Goal: Task Accomplishment & Management: Complete application form

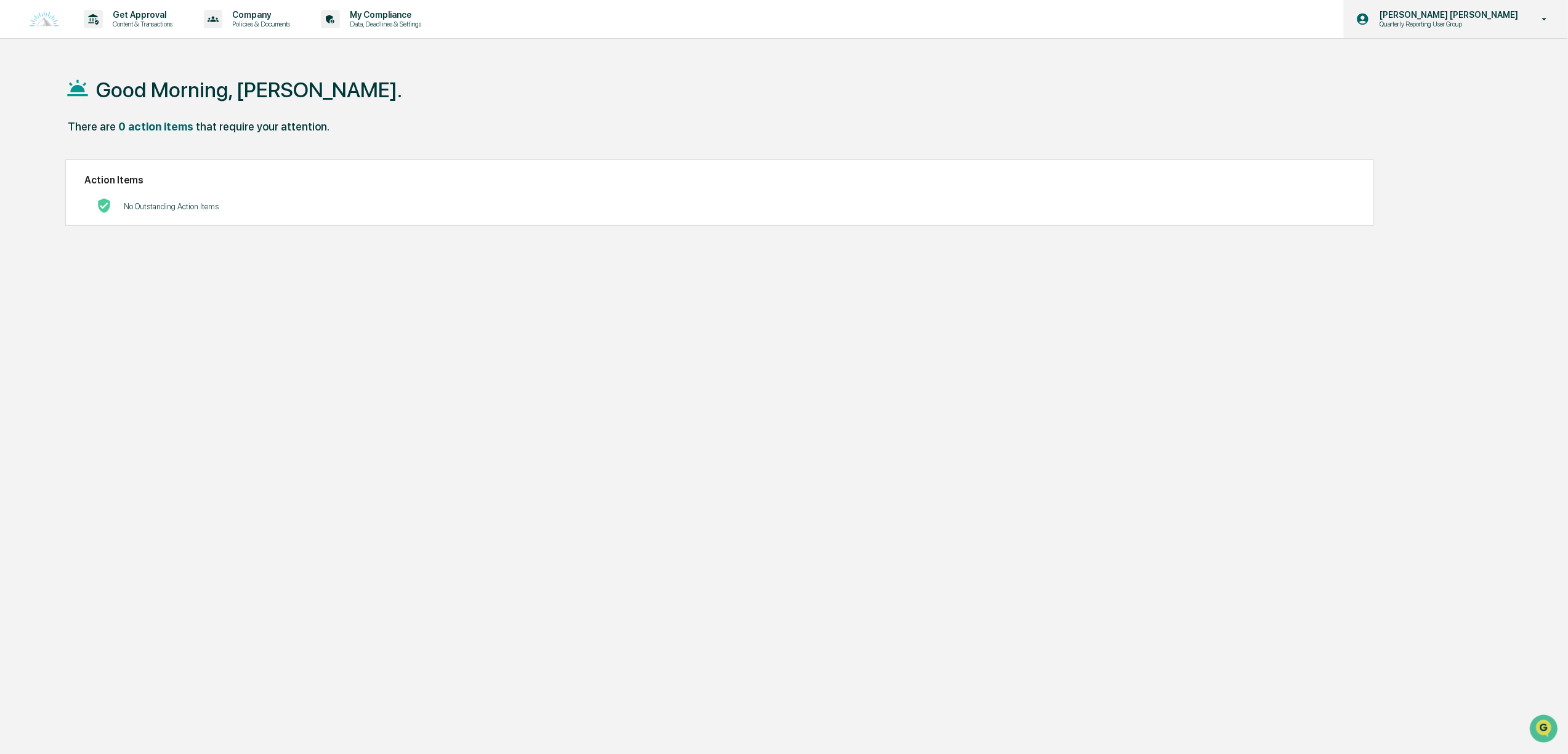
click at [1466, 21] on p "Quarterly Reporting User Group" at bounding box center [1430, 24] width 121 height 9
click at [1451, 69] on li "Switch to Admin view..." at bounding box center [1480, 62] width 172 height 23
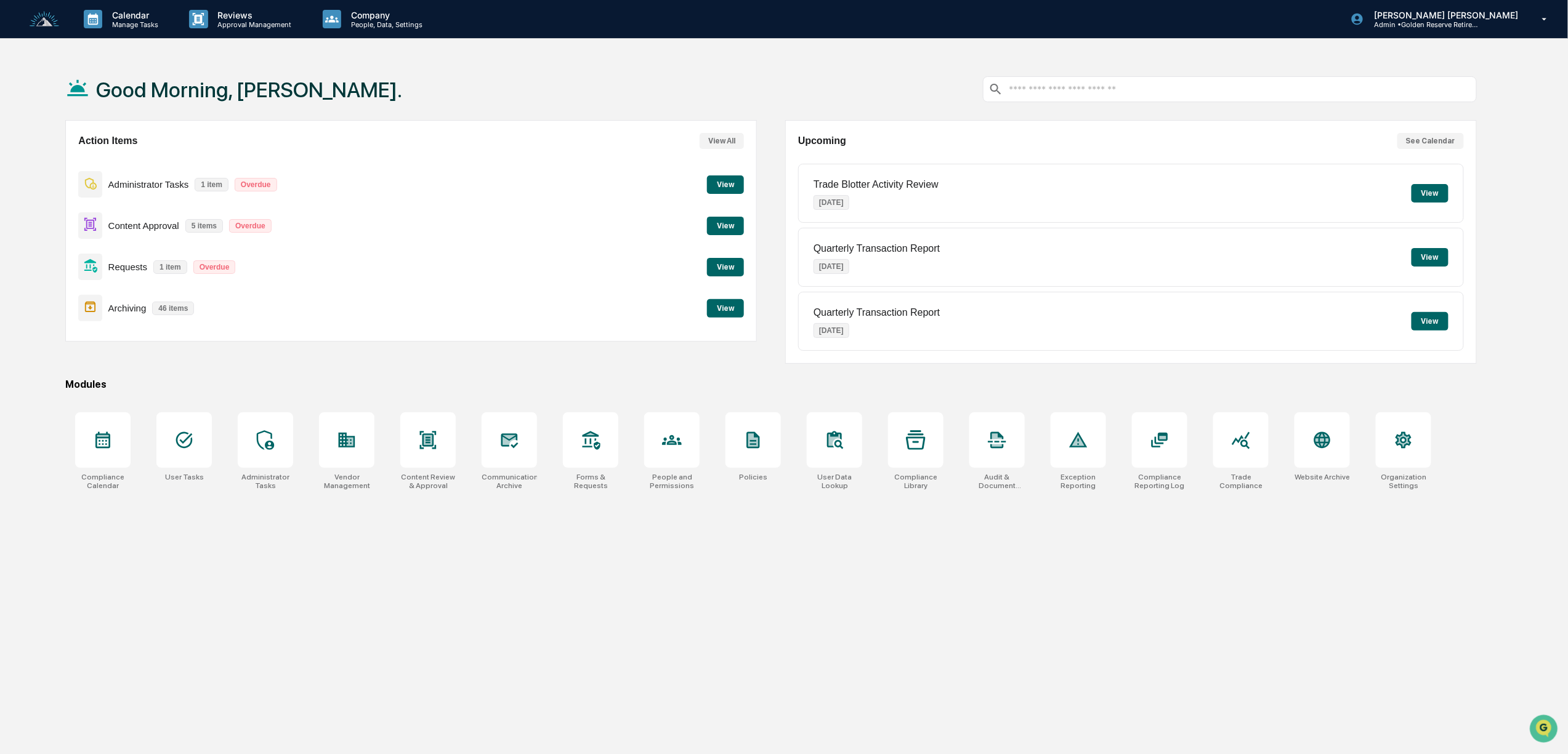
click at [722, 222] on button "View" at bounding box center [726, 226] width 37 height 19
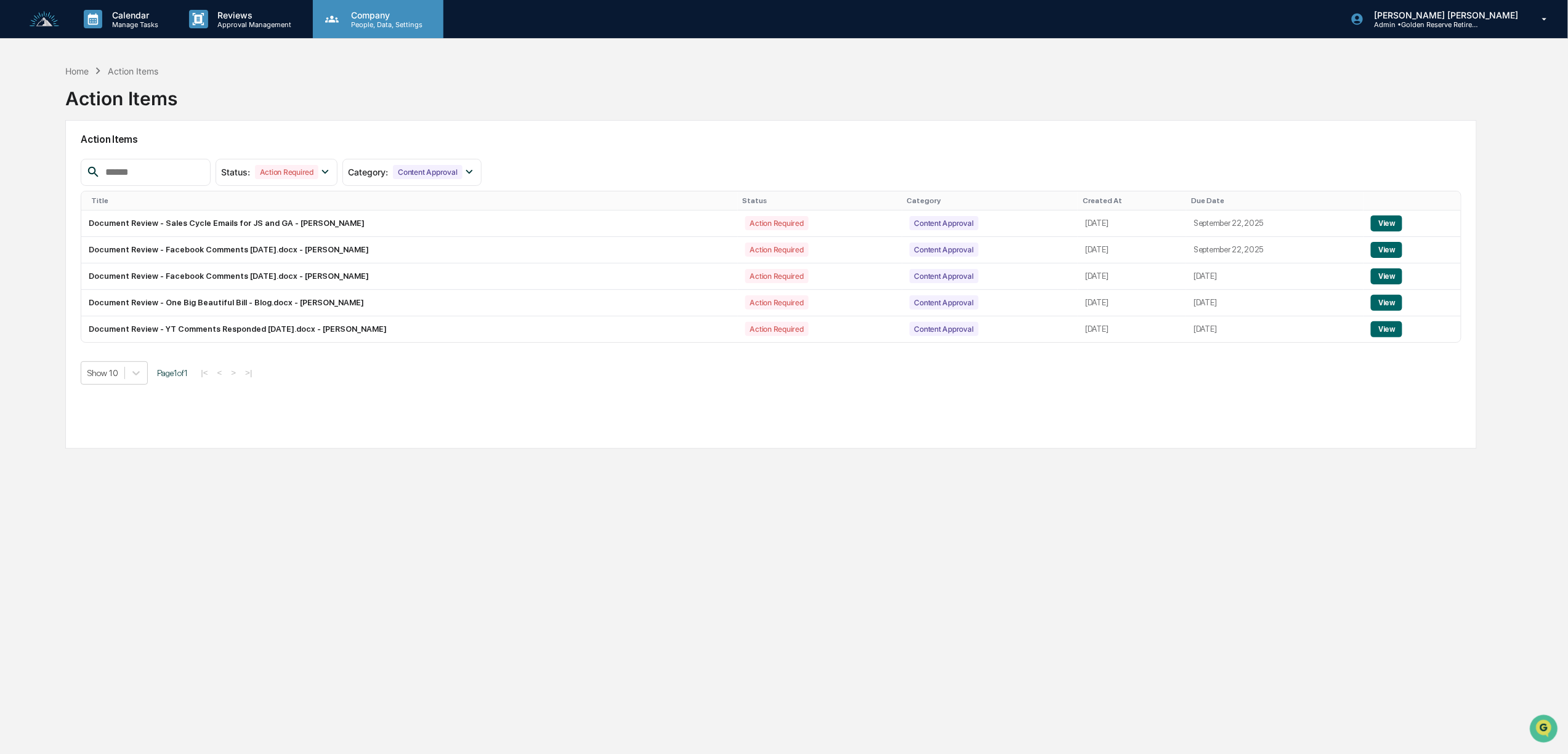
click at [385, 35] on div "Company People, Data, Settings" at bounding box center [378, 19] width 130 height 38
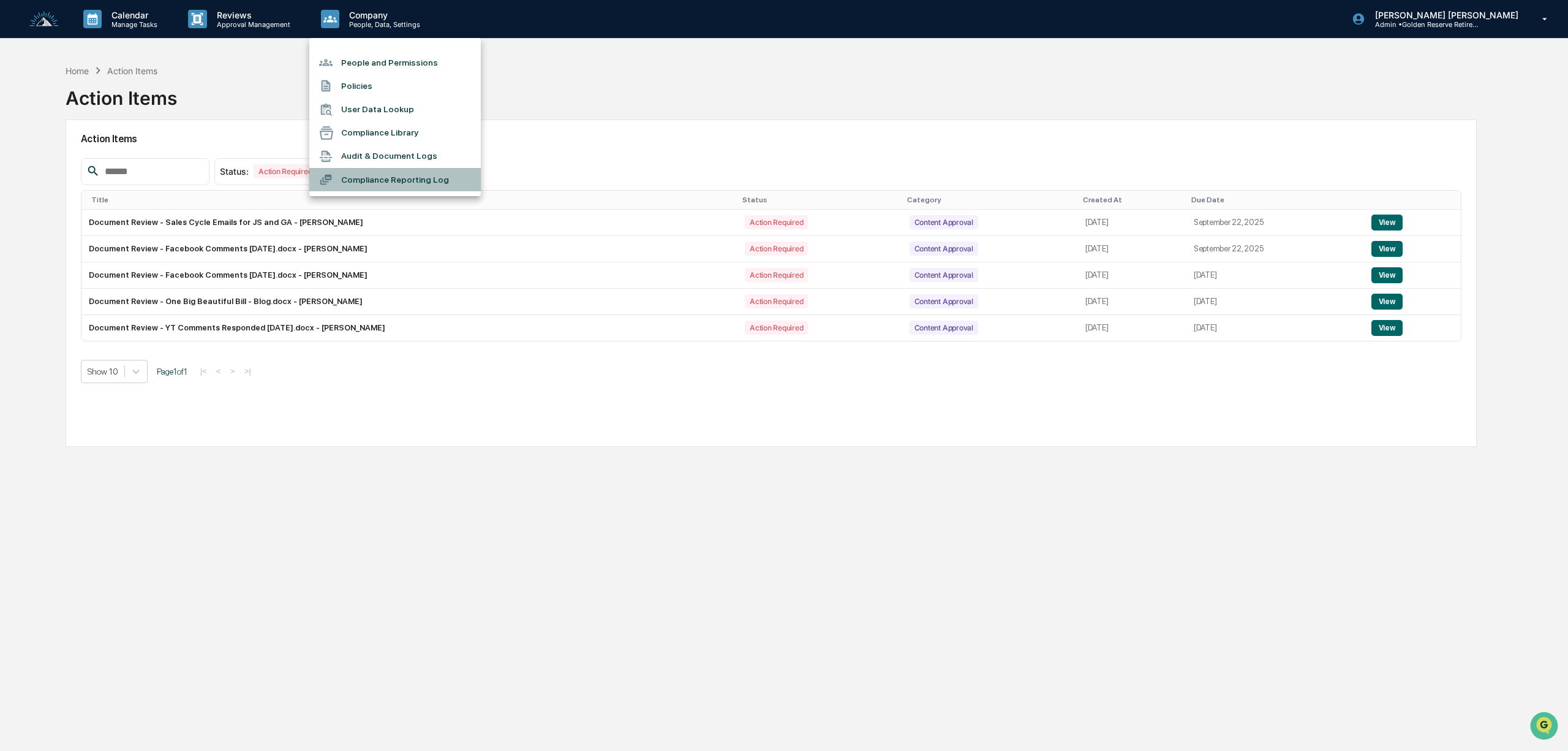
click at [407, 185] on li "Compliance Reporting Log" at bounding box center [395, 180] width 171 height 23
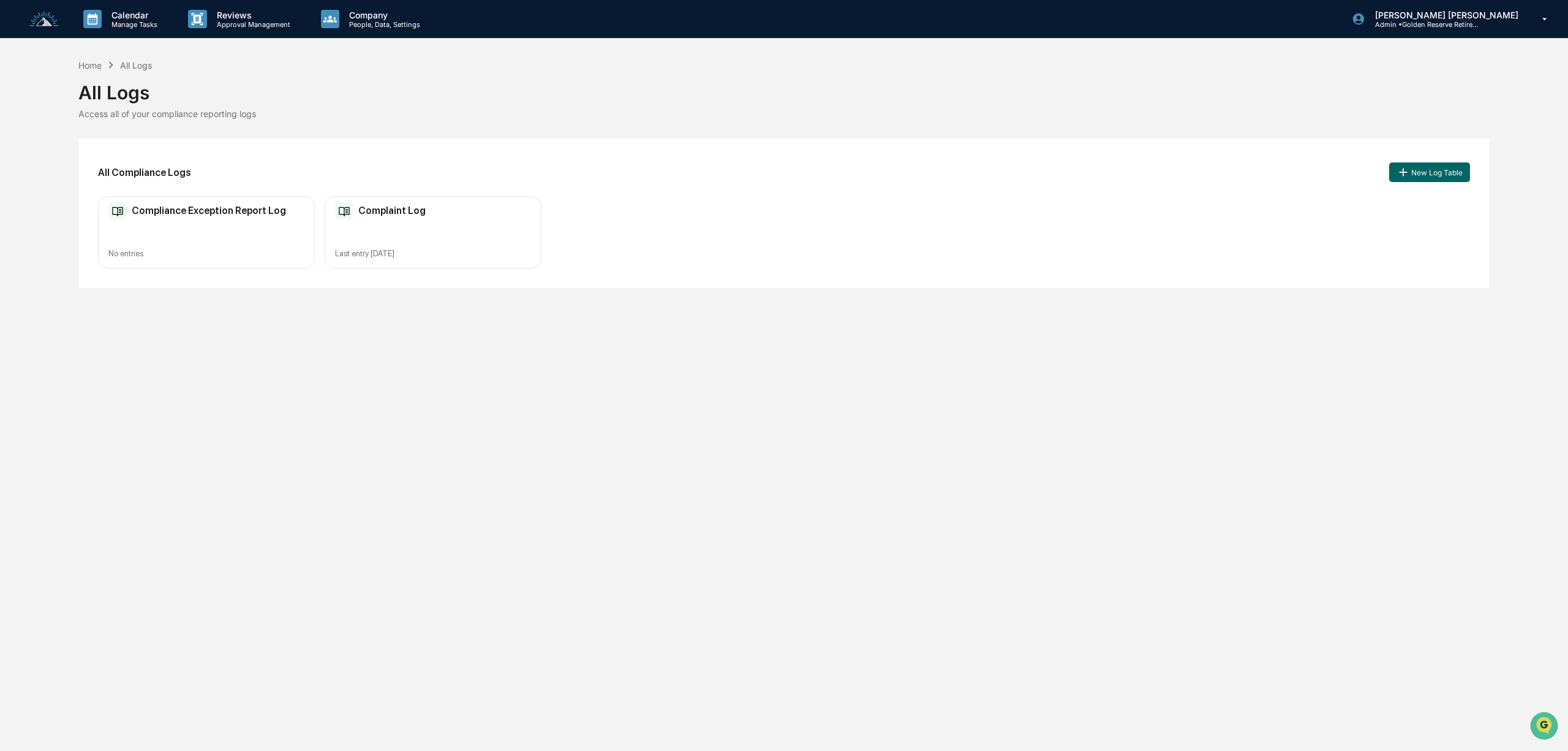
click at [453, 221] on div "Complaint Log Last entry [DATE]" at bounding box center [433, 232] width 217 height 73
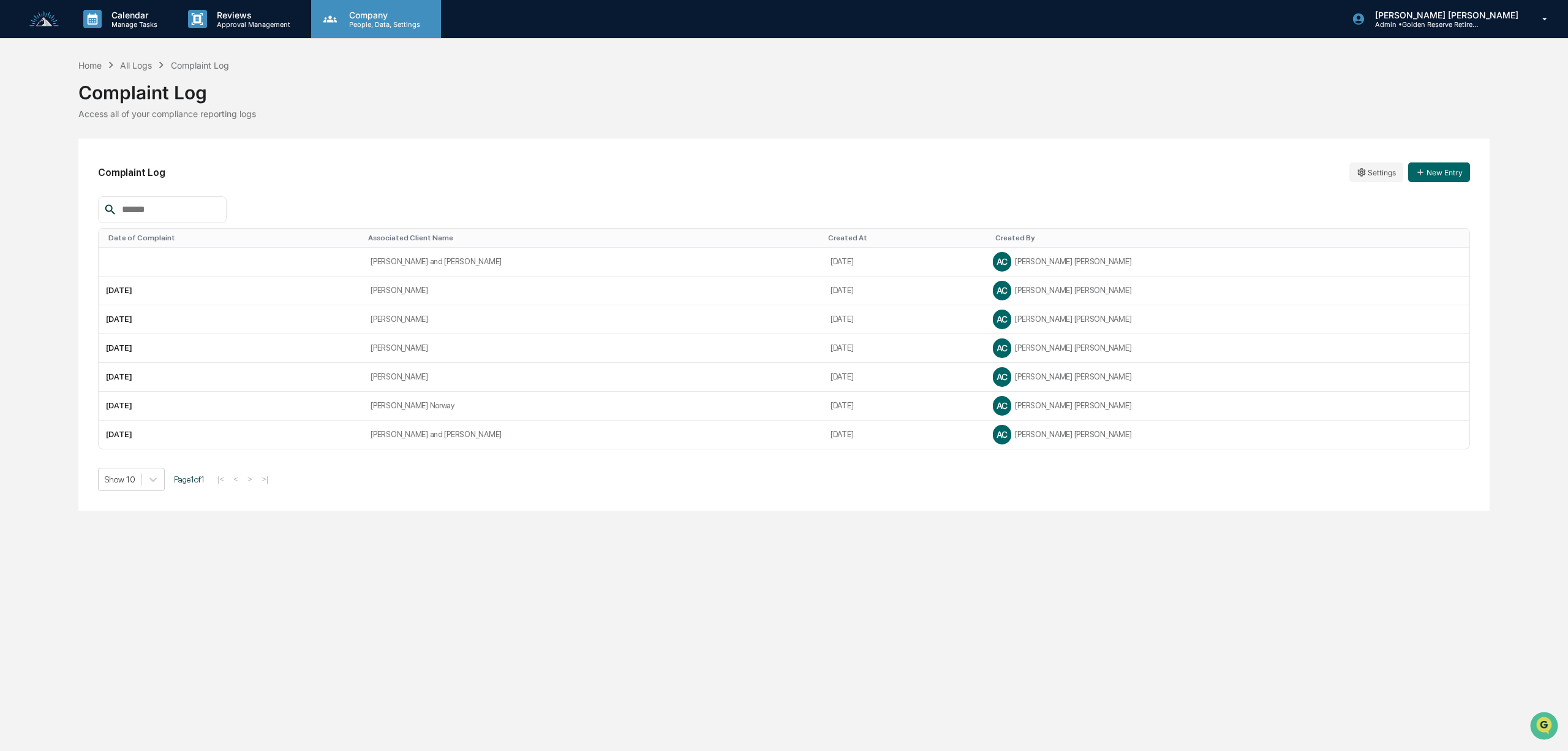
click at [361, 21] on p "People, Data, Settings" at bounding box center [382, 25] width 87 height 9
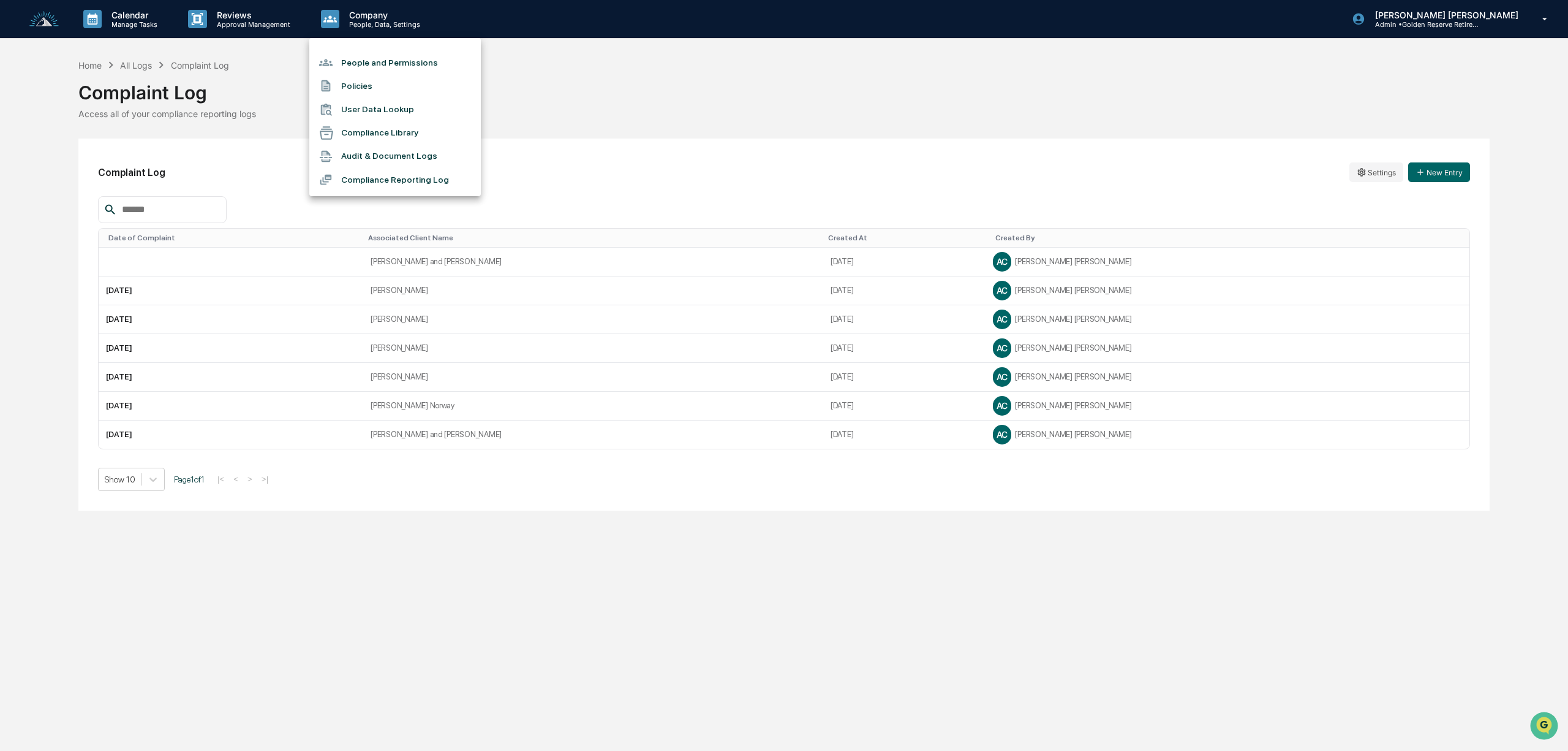
click at [387, 136] on li "Compliance Library" at bounding box center [395, 133] width 171 height 23
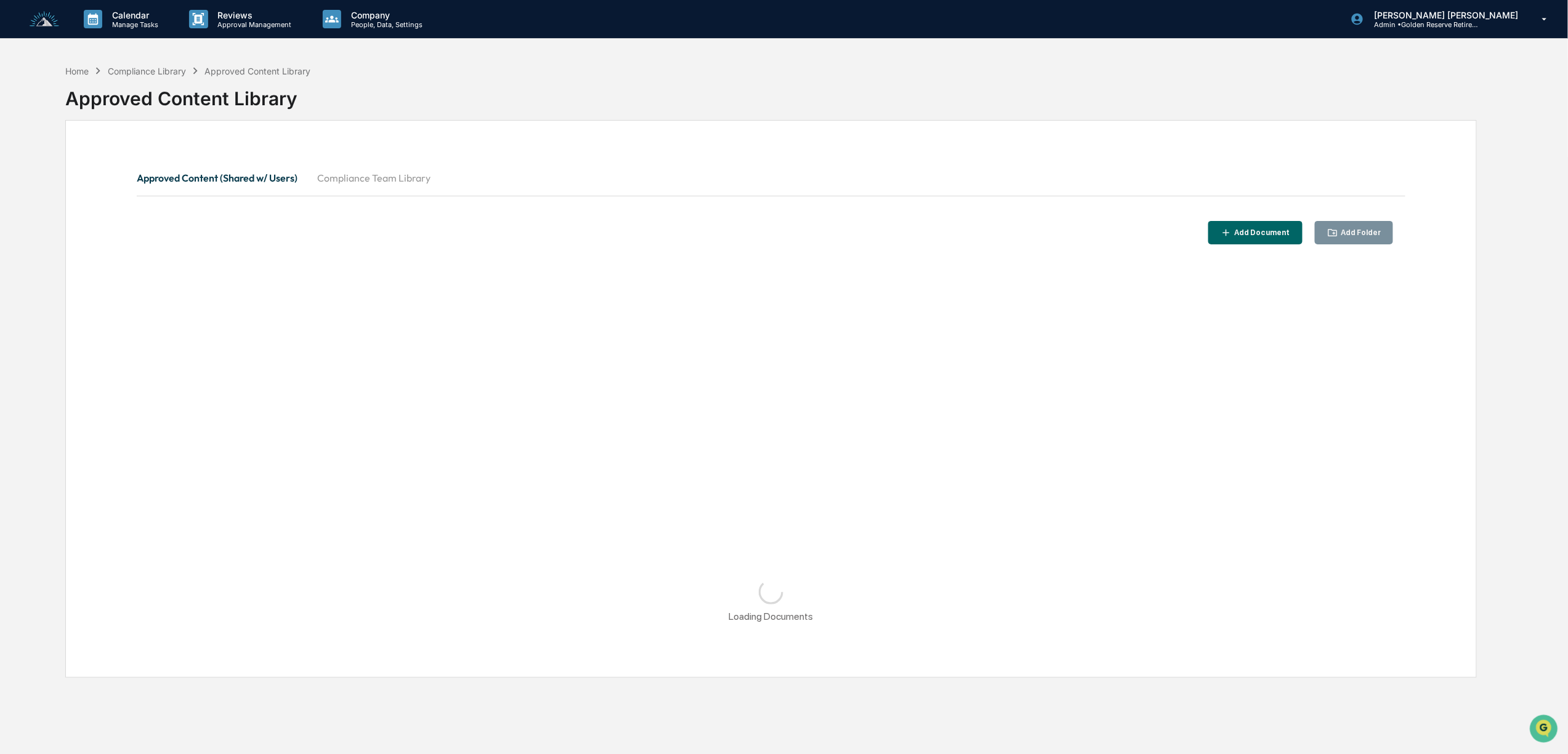
click at [391, 186] on button "Compliance Team Library" at bounding box center [374, 178] width 133 height 30
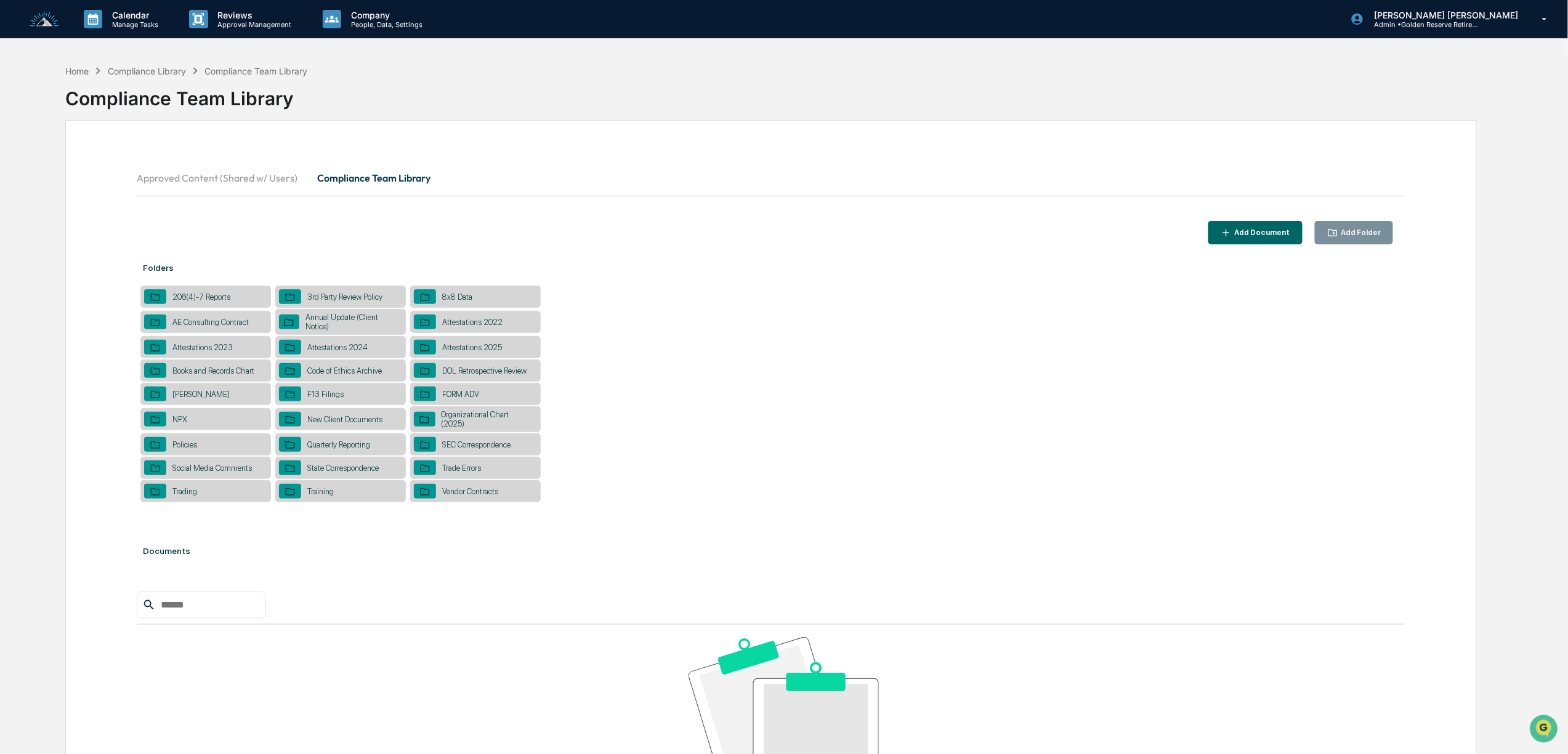
click at [479, 449] on div "SEC Correspondence" at bounding box center [476, 444] width 80 height 9
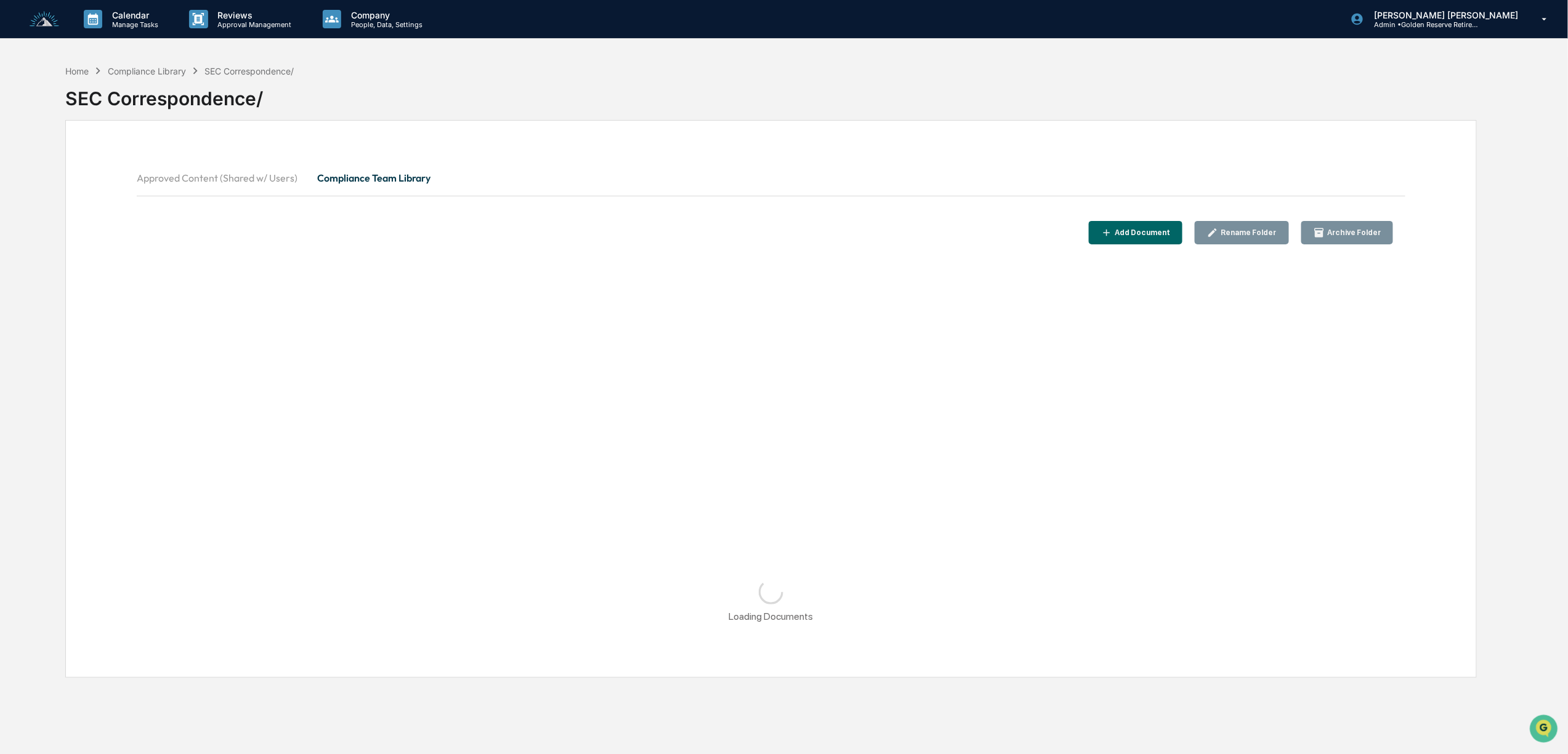
click at [1175, 226] on button "Add Document" at bounding box center [1135, 233] width 94 height 24
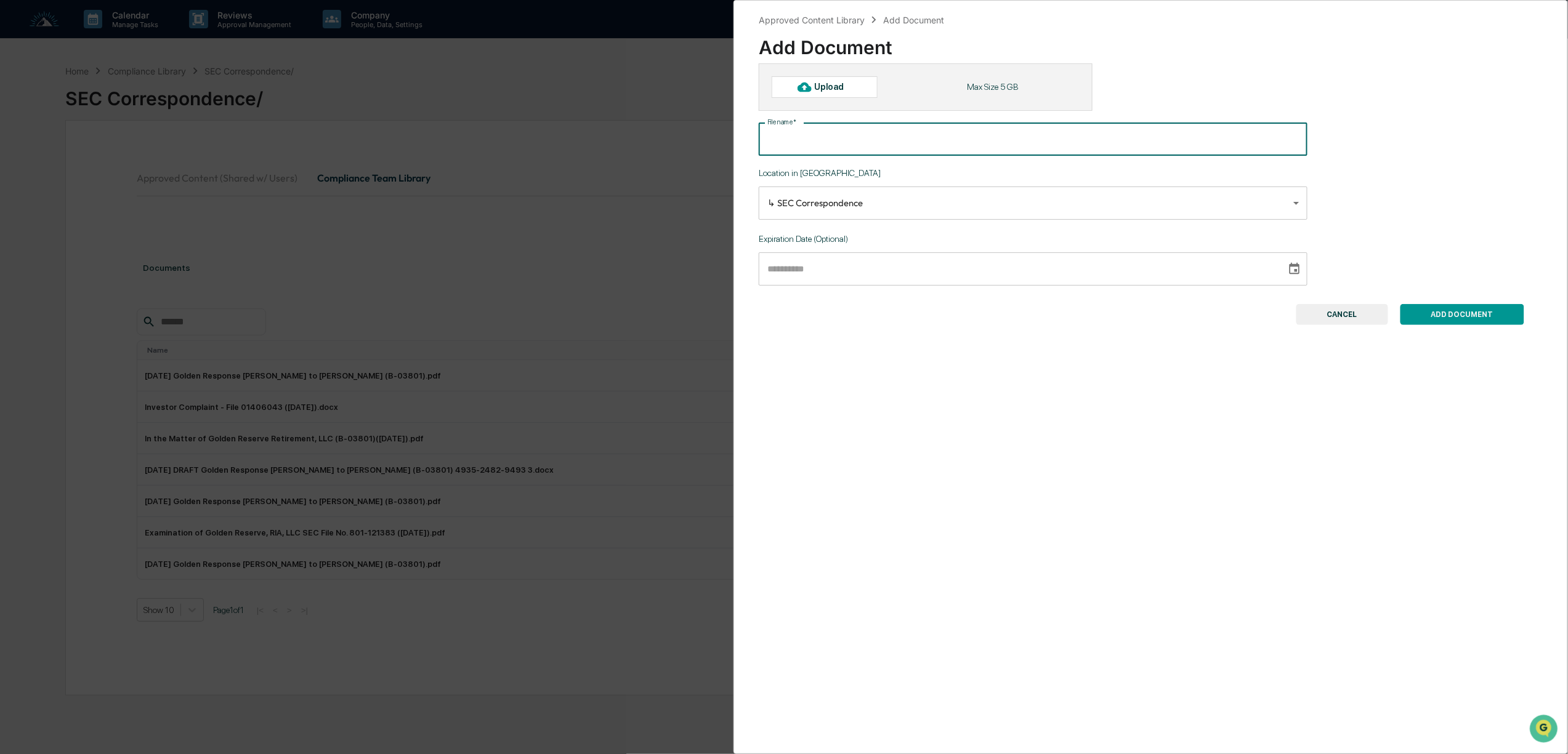
click at [858, 145] on input "File name   *" at bounding box center [1033, 139] width 549 height 33
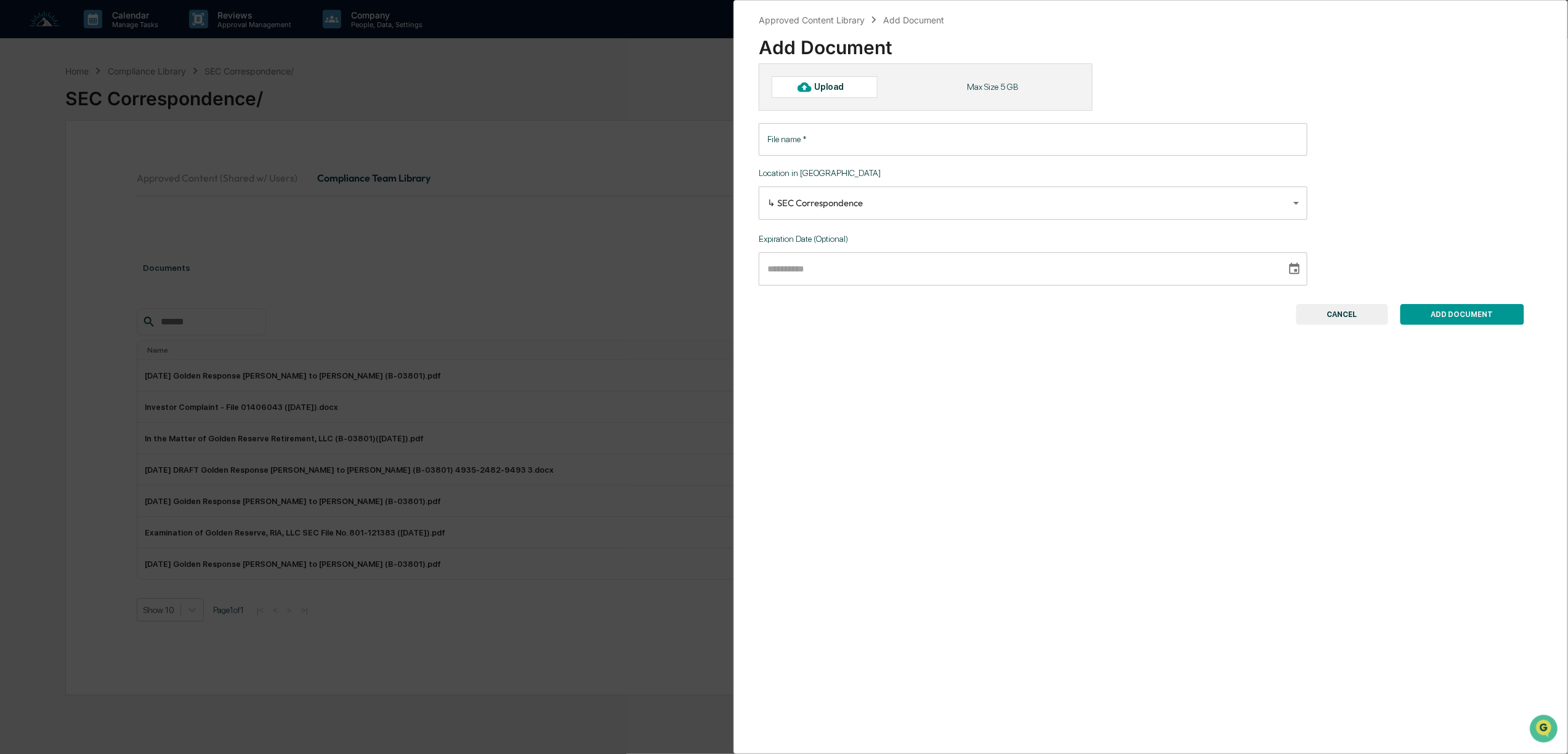
click at [831, 82] on div "Upload" at bounding box center [835, 86] width 40 height 10
type input "**********"
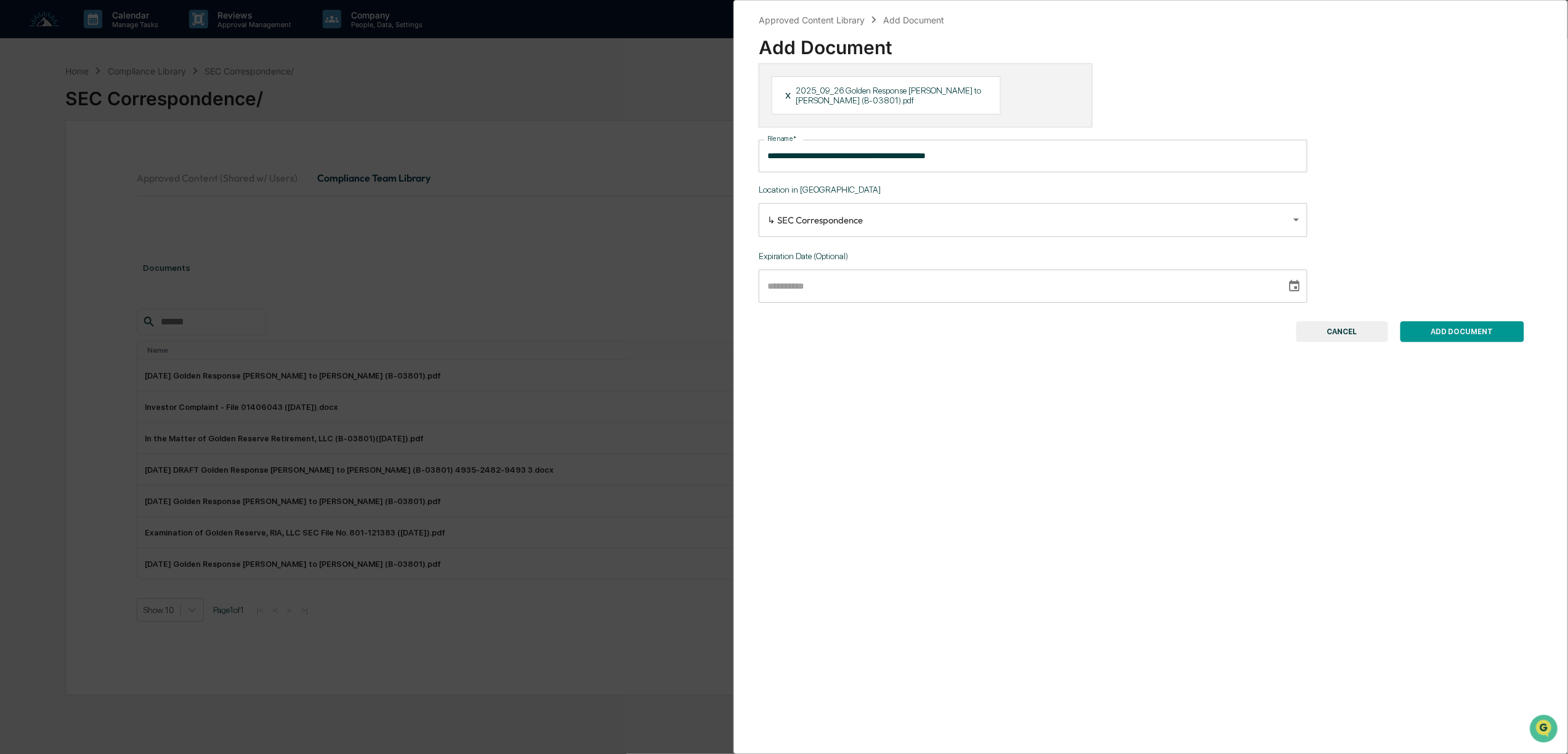
click at [550, 318] on div "**********" at bounding box center [784, 377] width 1568 height 754
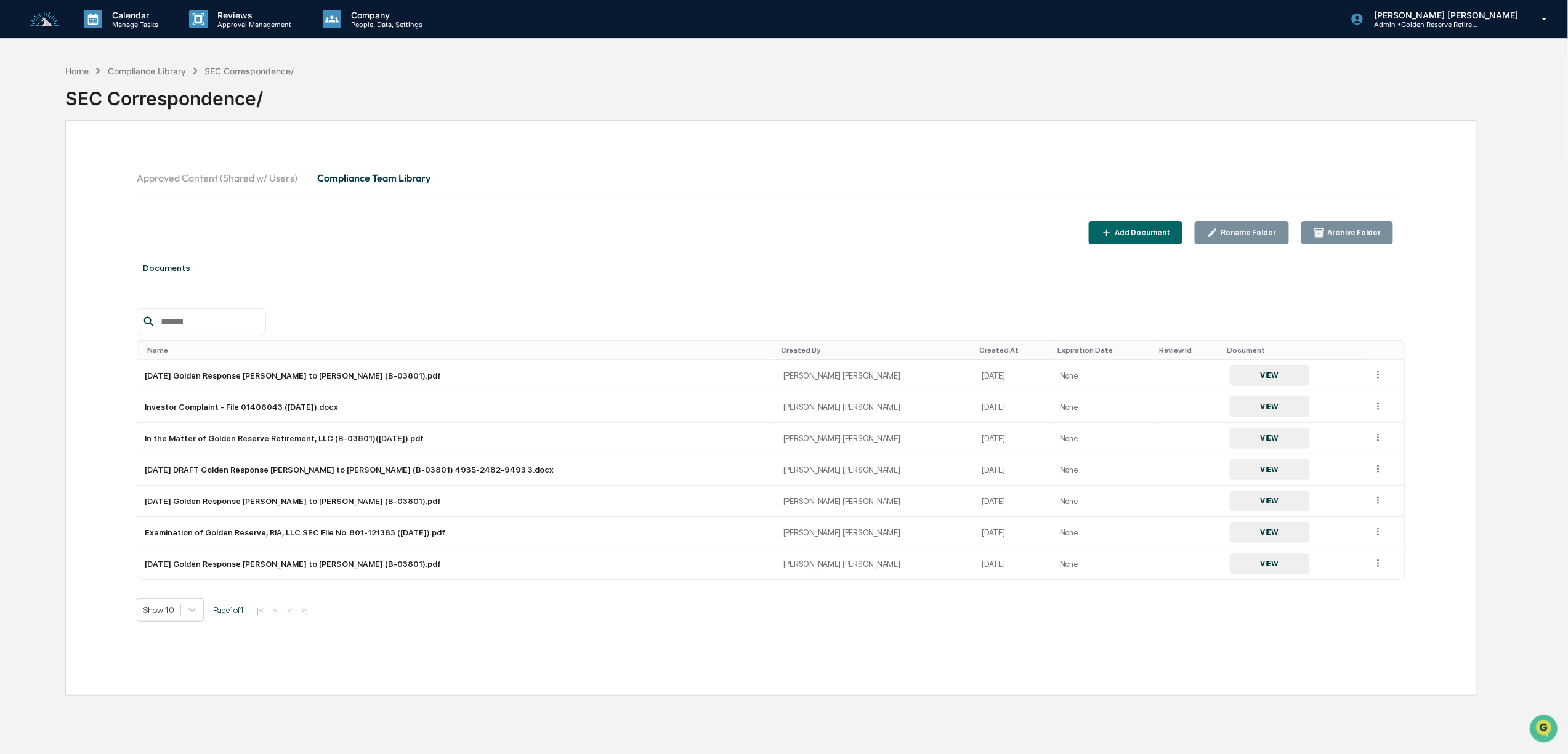
click at [1134, 237] on div "Add Document" at bounding box center [1135, 233] width 69 height 12
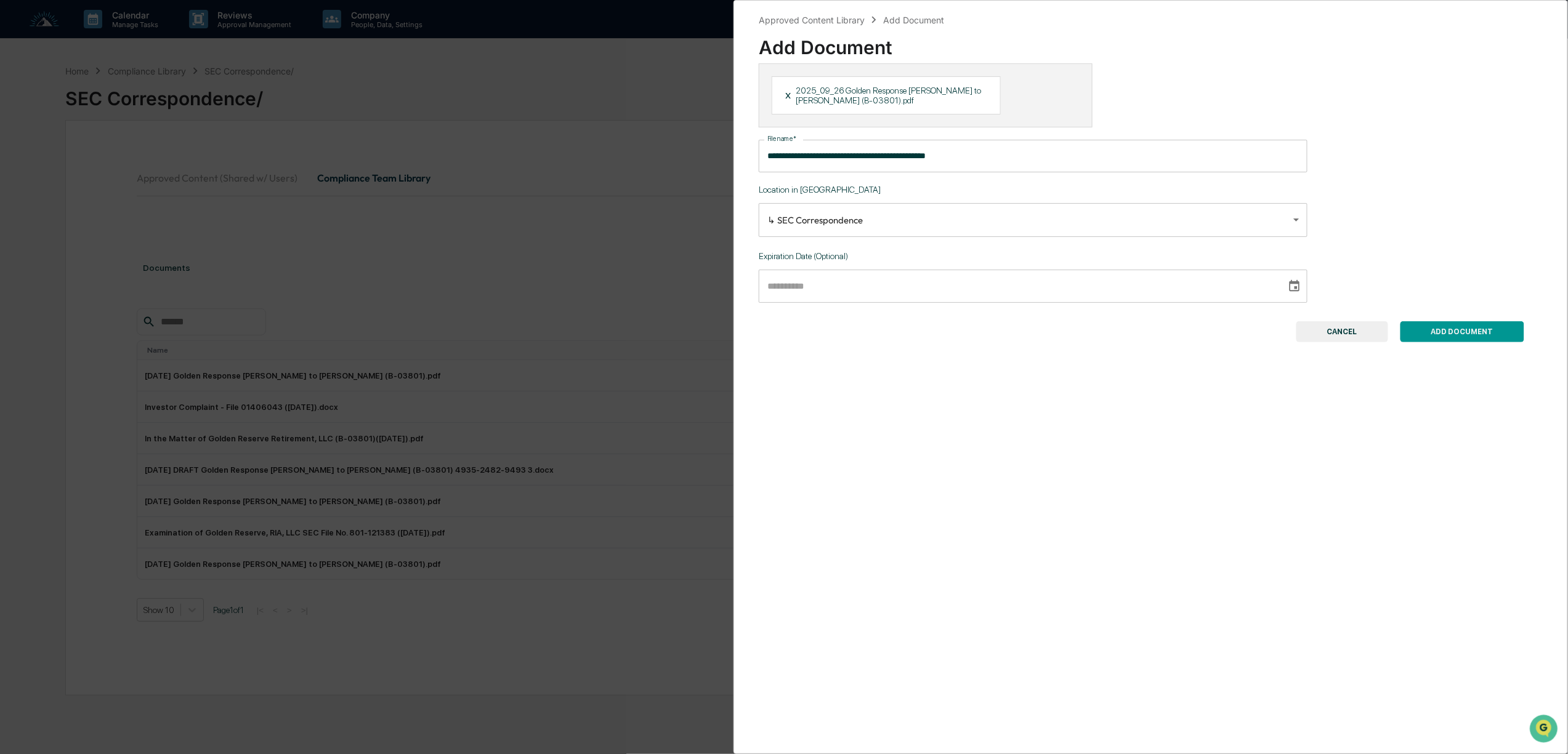
click at [1289, 281] on button "Choose date" at bounding box center [1294, 286] width 23 height 23
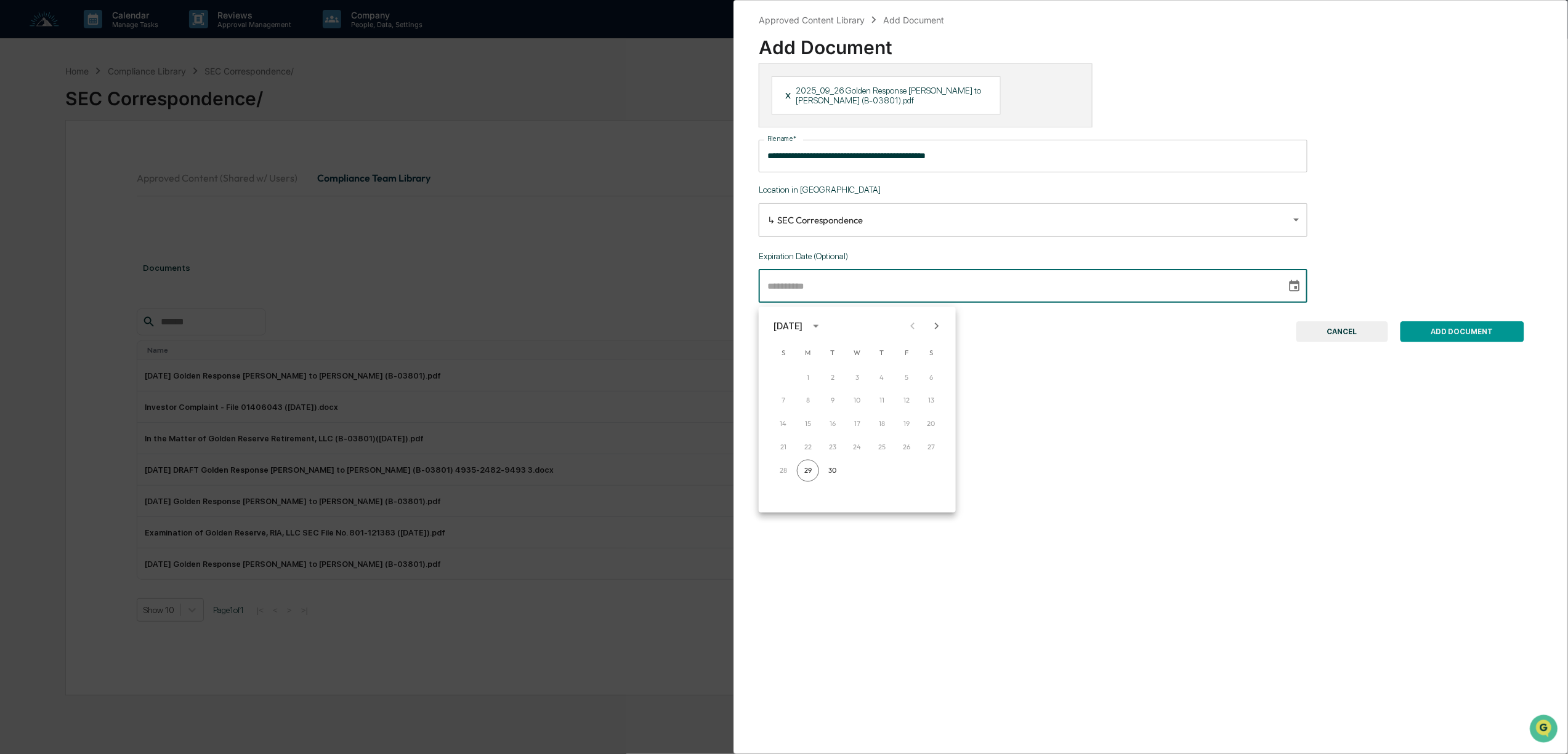
drag, startPoint x: 1100, startPoint y: 385, endPoint x: 1162, endPoint y: 367, distance: 64.6
click at [1100, 385] on div "**********" at bounding box center [1150, 377] width 834 height 754
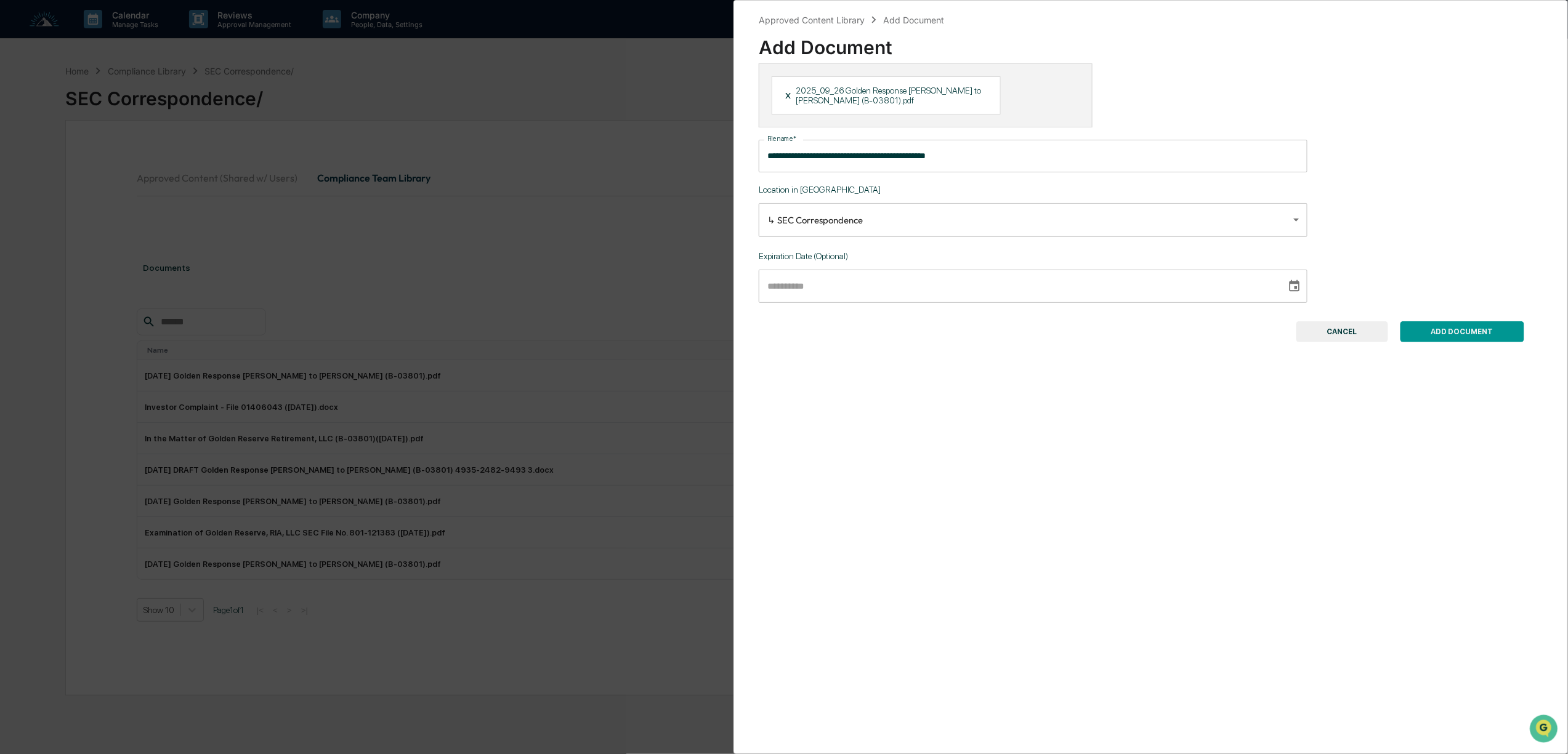
click at [1459, 332] on button "ADD DOCUMENT" at bounding box center [1462, 331] width 124 height 21
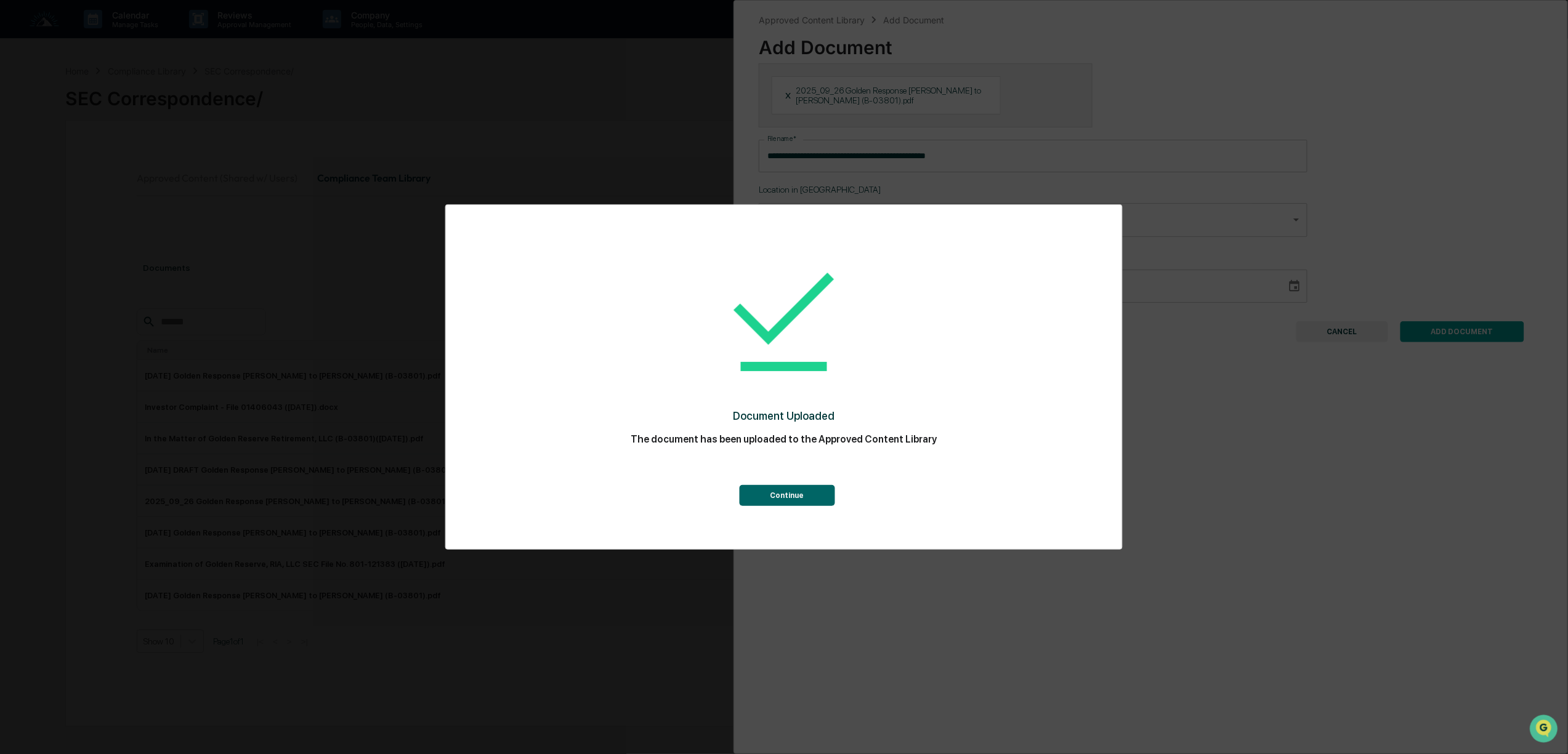
click at [776, 497] on button "Continue" at bounding box center [786, 495] width 95 height 21
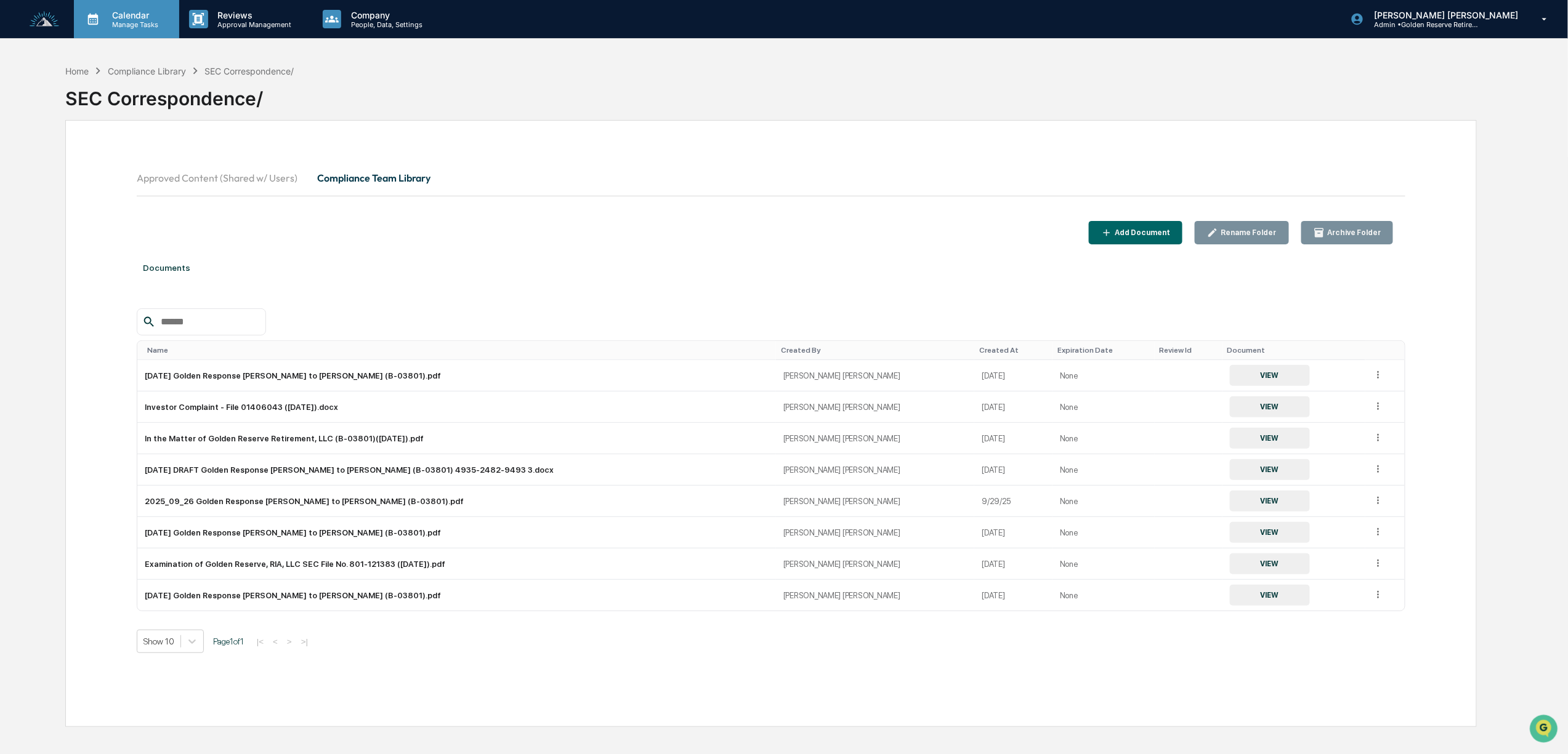
click at [122, 35] on div "Calendar Manage Tasks" at bounding box center [126, 19] width 105 height 38
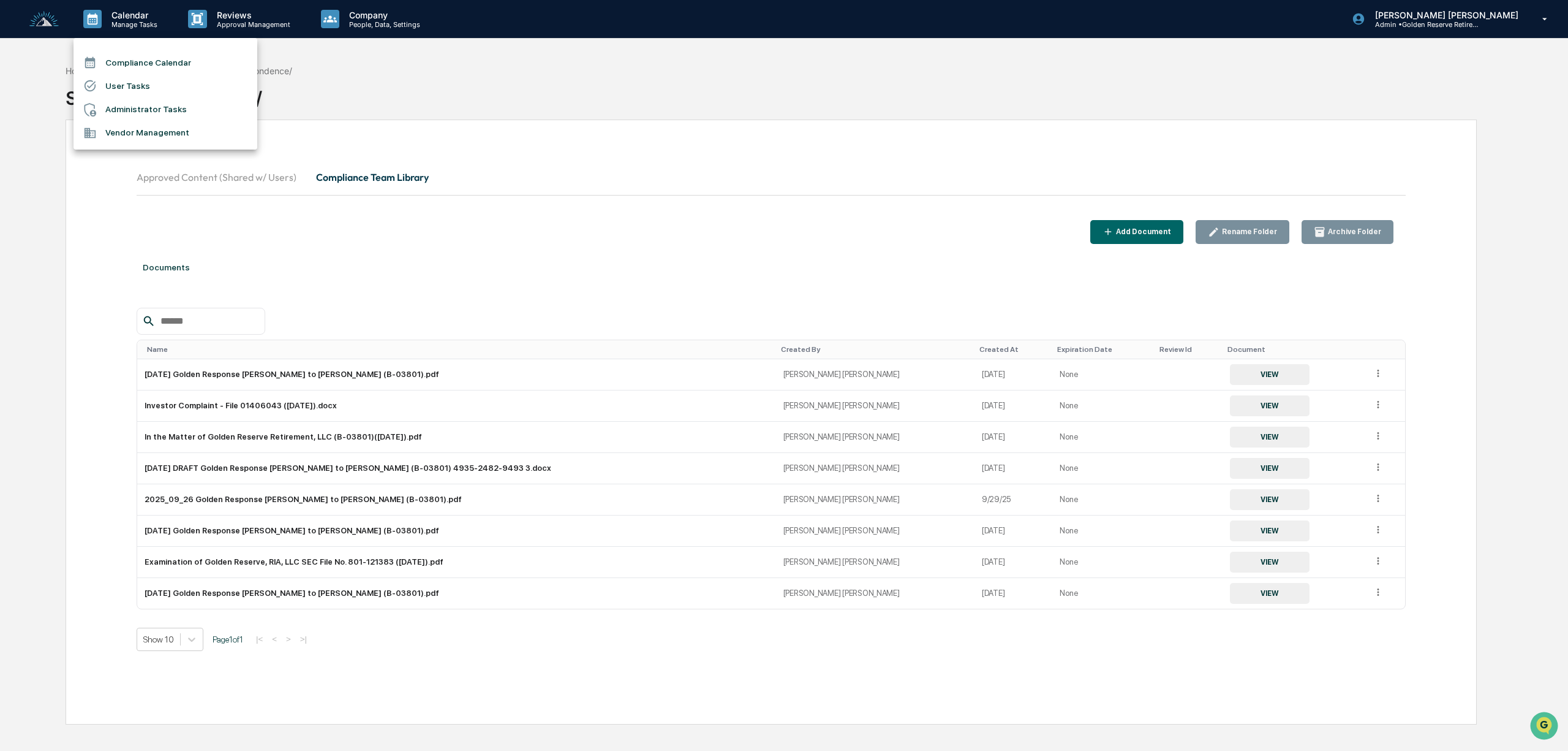
click at [368, 18] on div at bounding box center [784, 375] width 1568 height 751
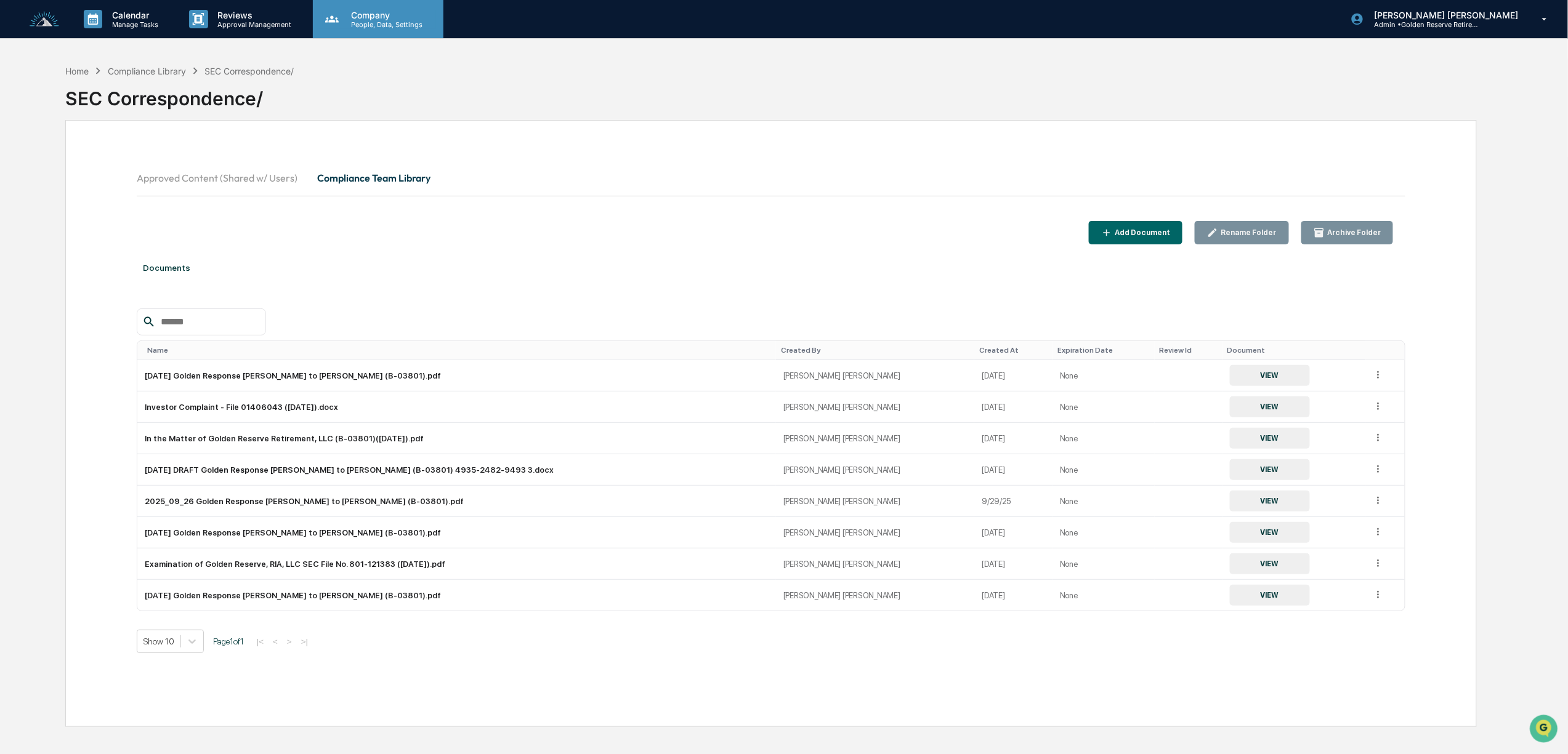
click at [341, 21] on p "People, Data, Settings" at bounding box center [384, 25] width 87 height 9
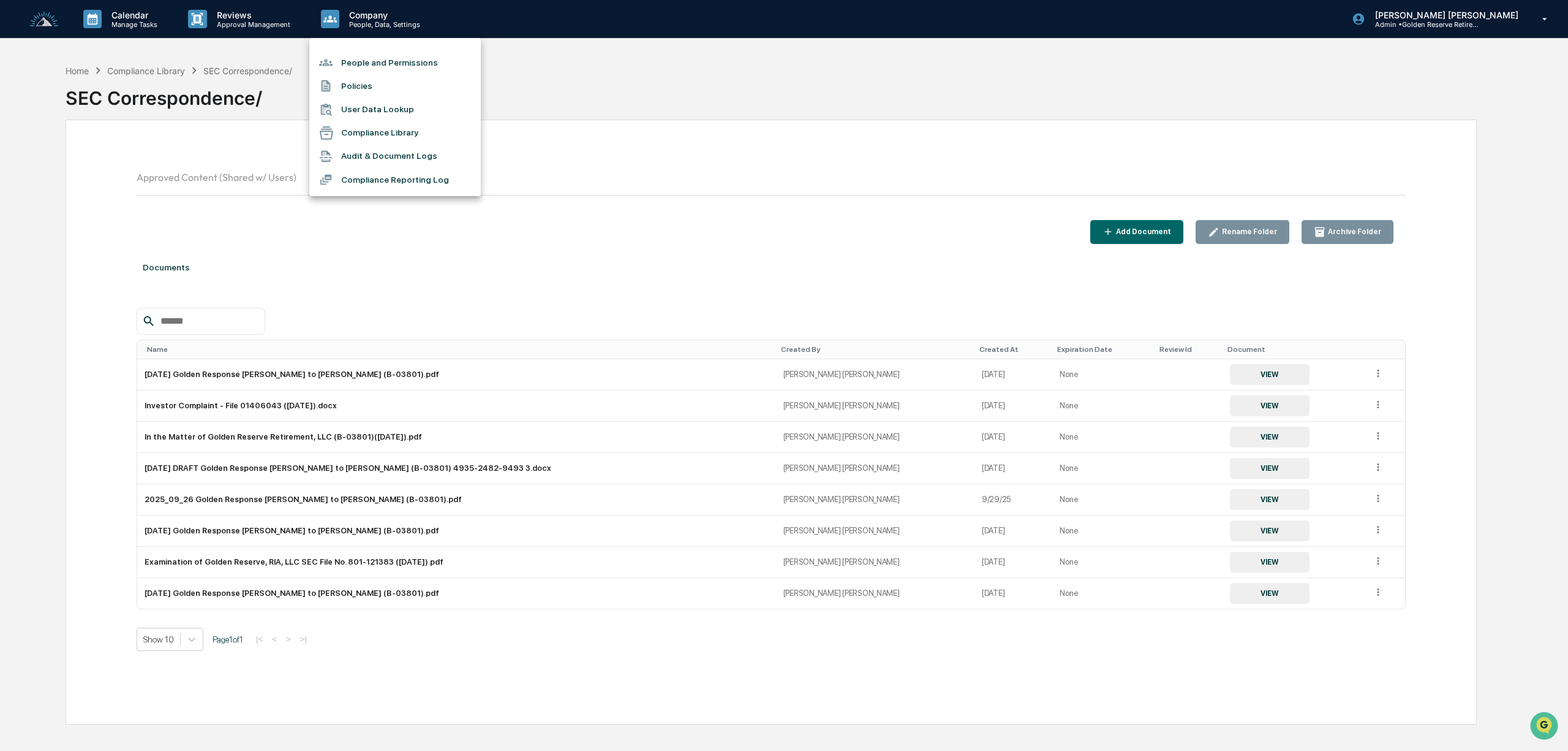
click at [221, 18] on div at bounding box center [784, 375] width 1568 height 751
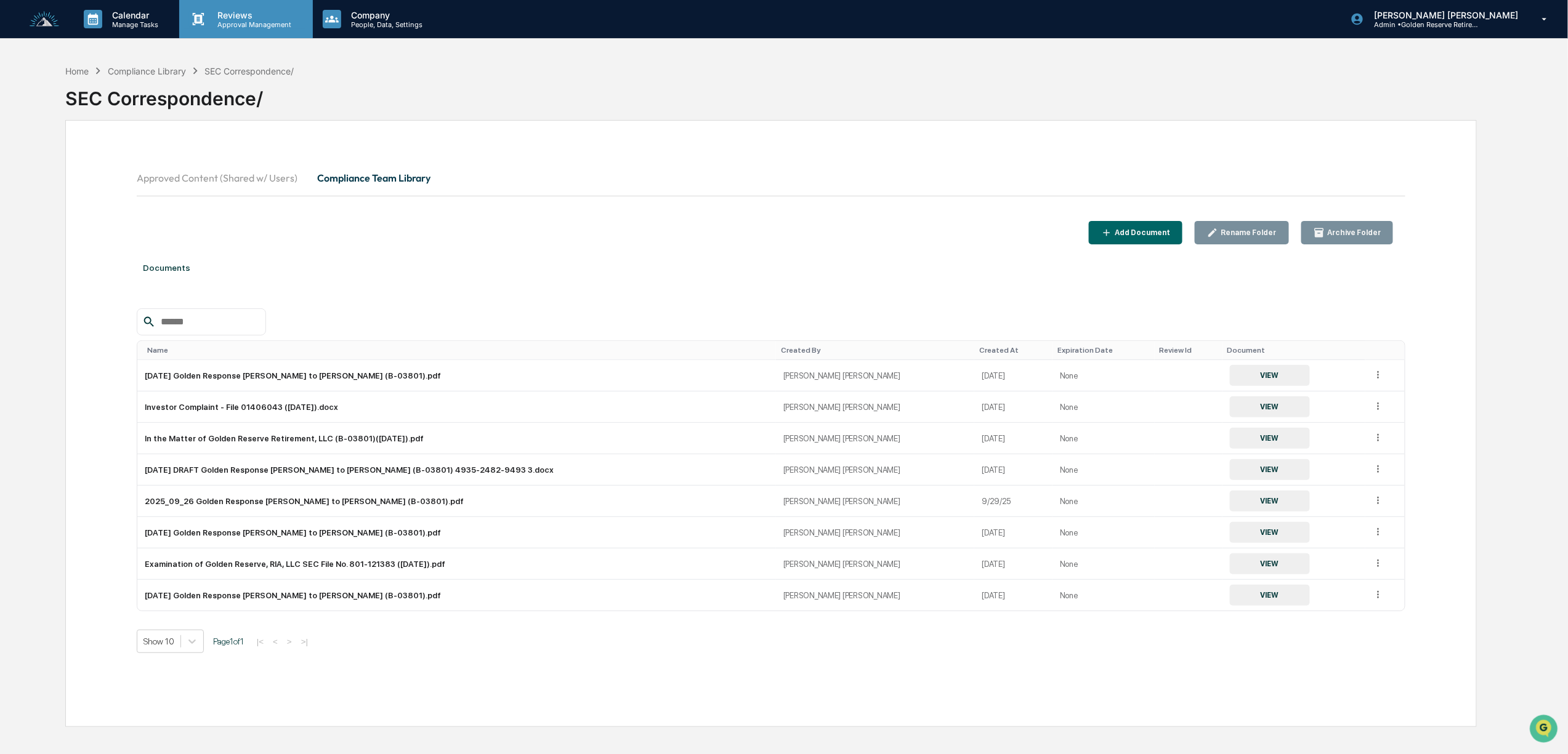
click at [235, 17] on p "Reviews" at bounding box center [253, 14] width 90 height 10
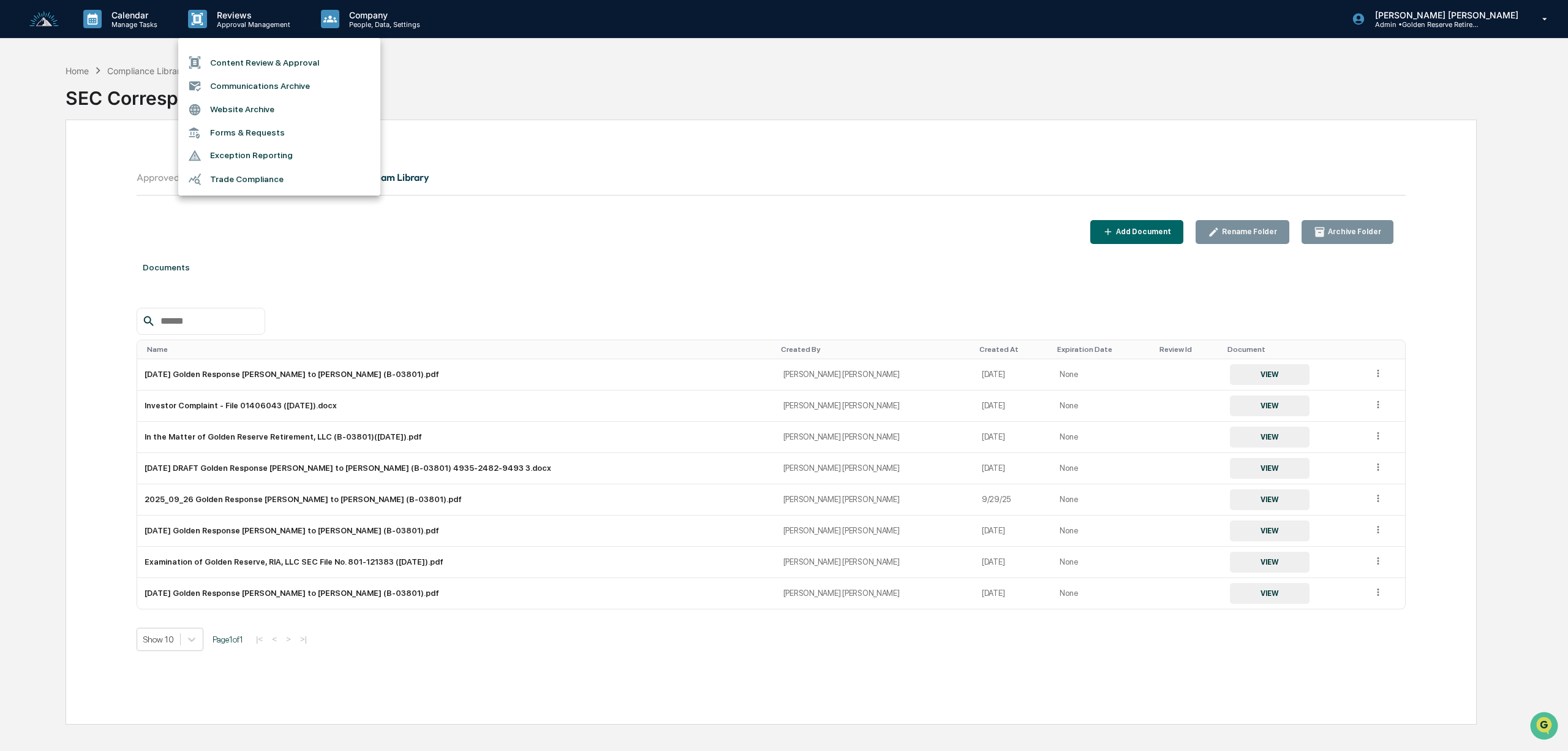
click at [253, 60] on li "Content Review & Approval" at bounding box center [279, 62] width 202 height 23
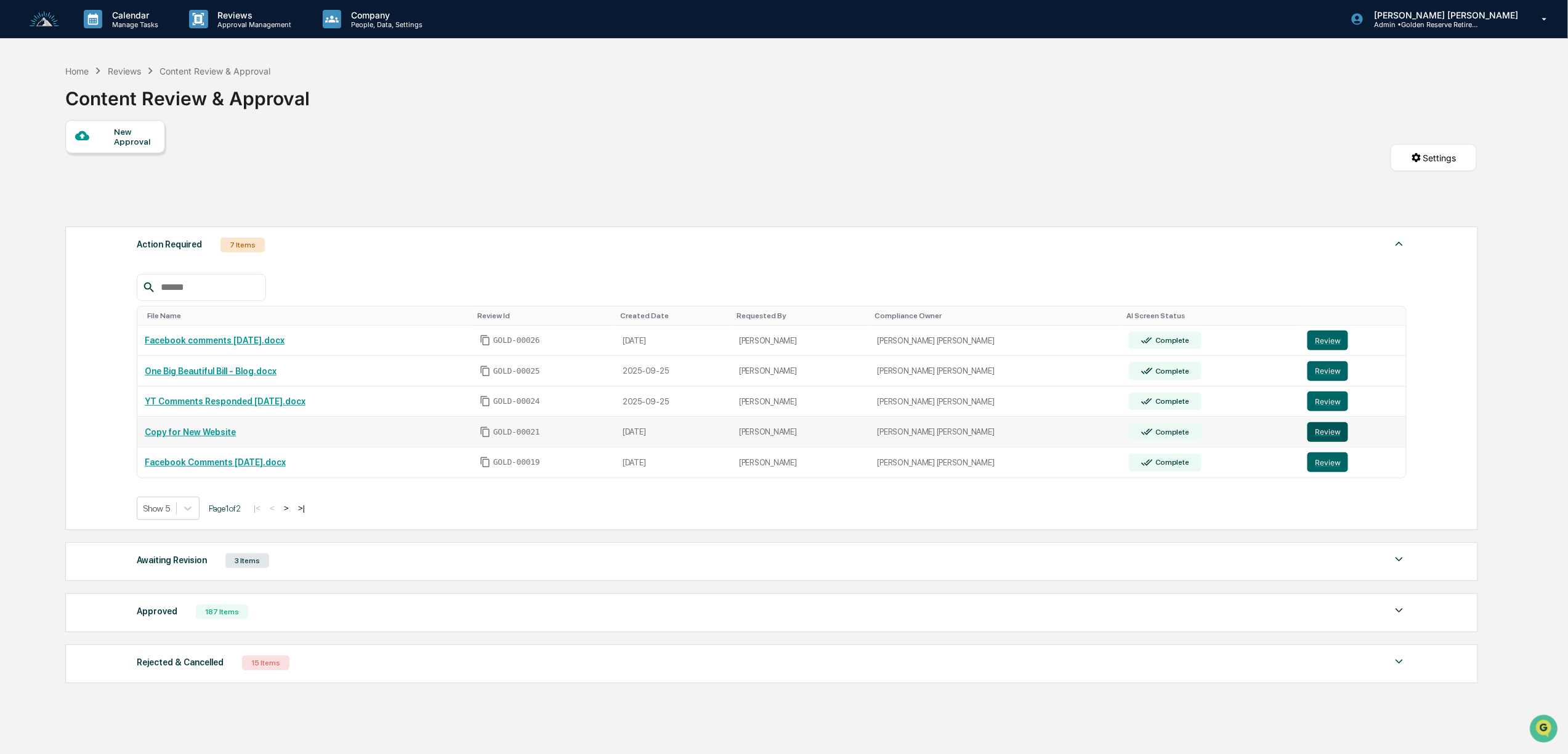
click at [1314, 441] on button "Review" at bounding box center [1327, 432] width 41 height 20
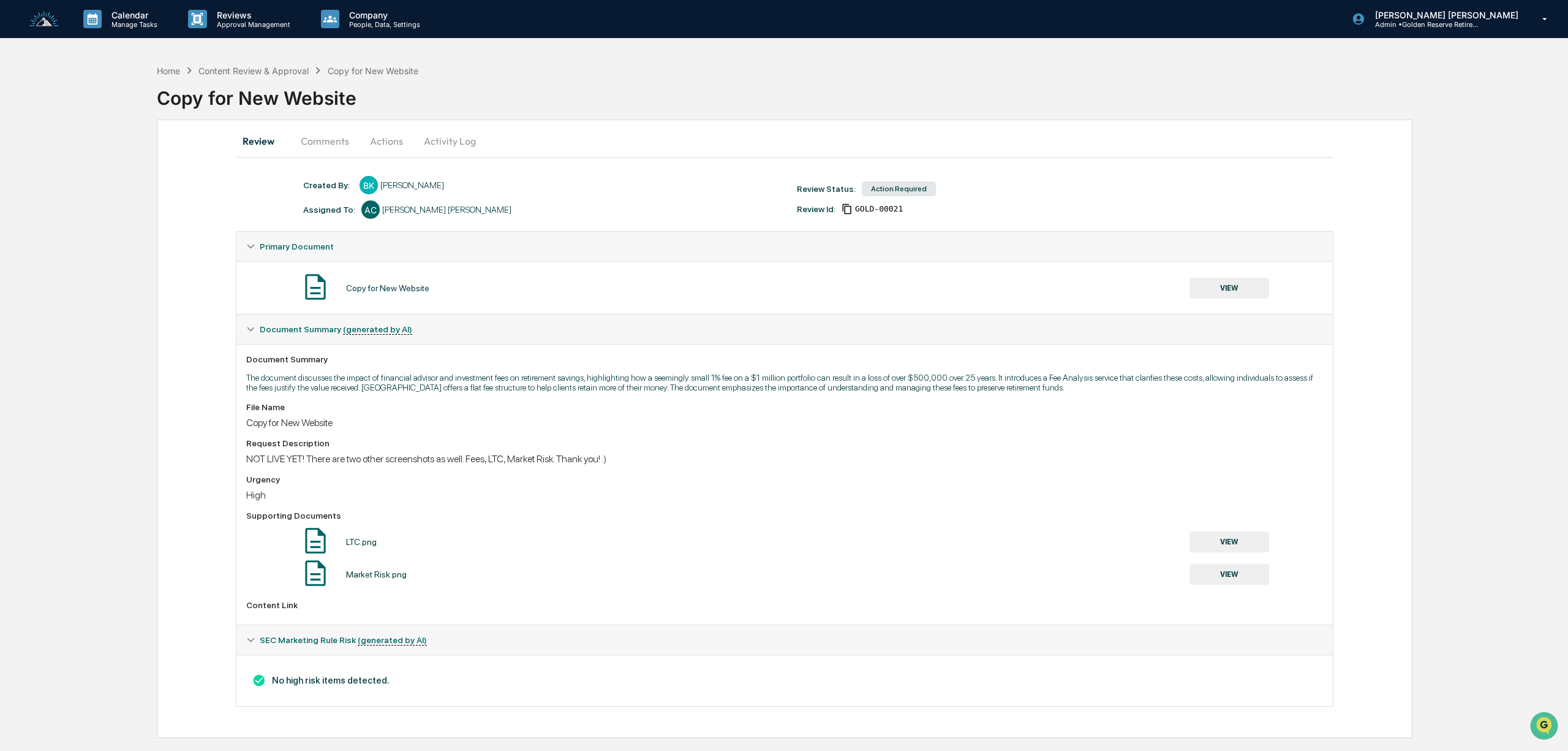
click at [1221, 292] on button "VIEW" at bounding box center [1229, 288] width 80 height 21
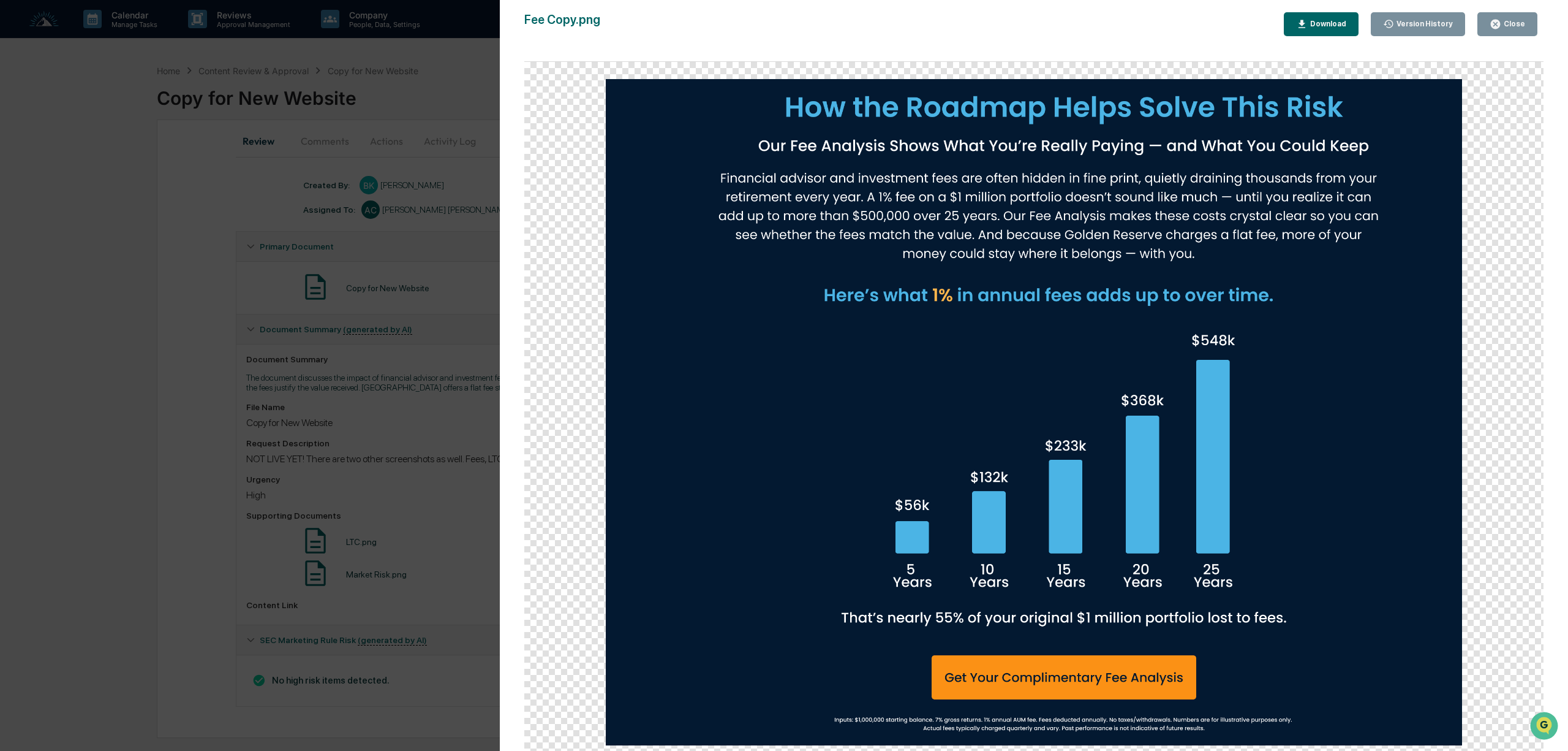
click at [454, 491] on div "Version History 09/26/2025, 02:58 PM Bree Keeler 09/24/2025, 06:30 PM Bree Keel…" at bounding box center [784, 375] width 1568 height 751
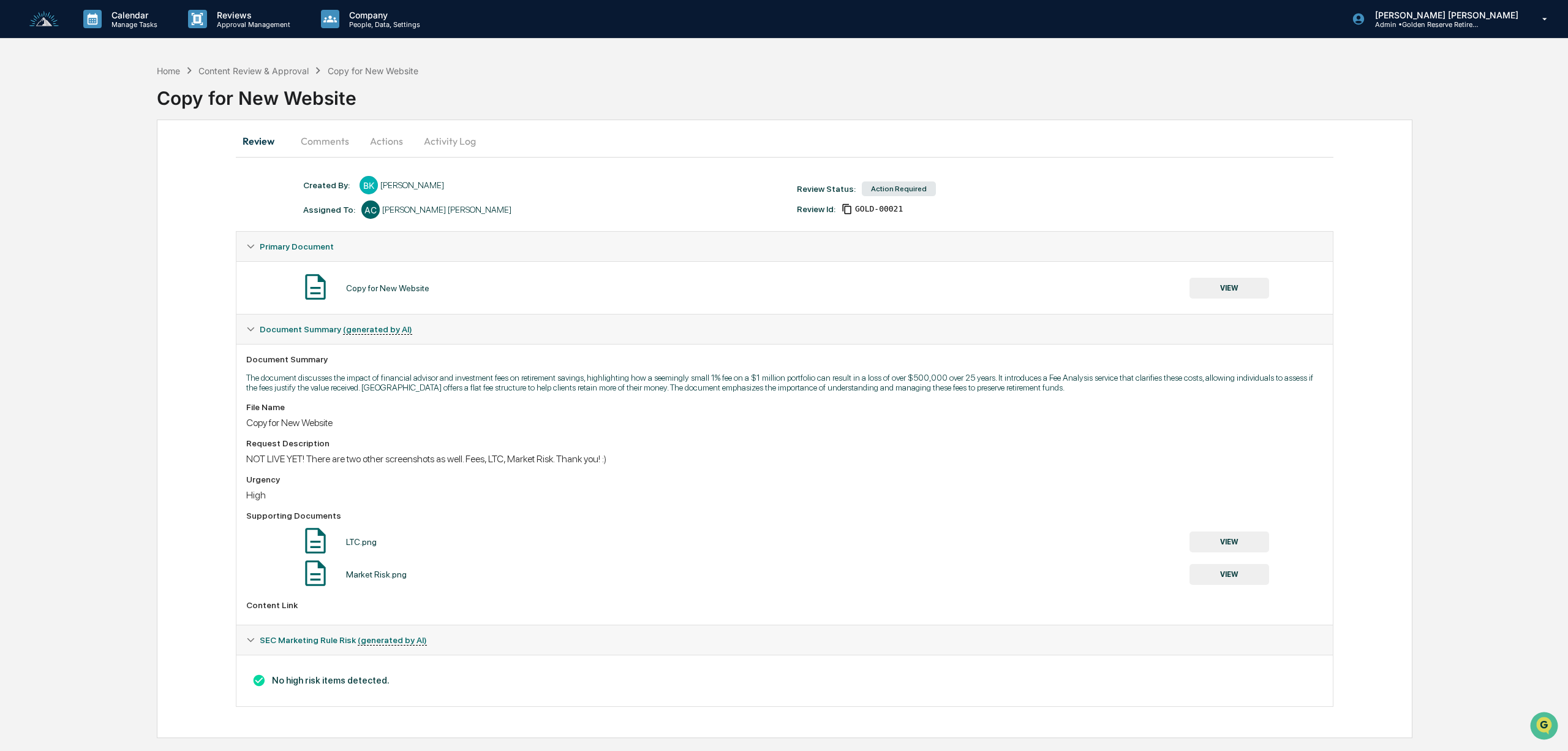
click at [395, 139] on button "Actions" at bounding box center [387, 141] width 55 height 29
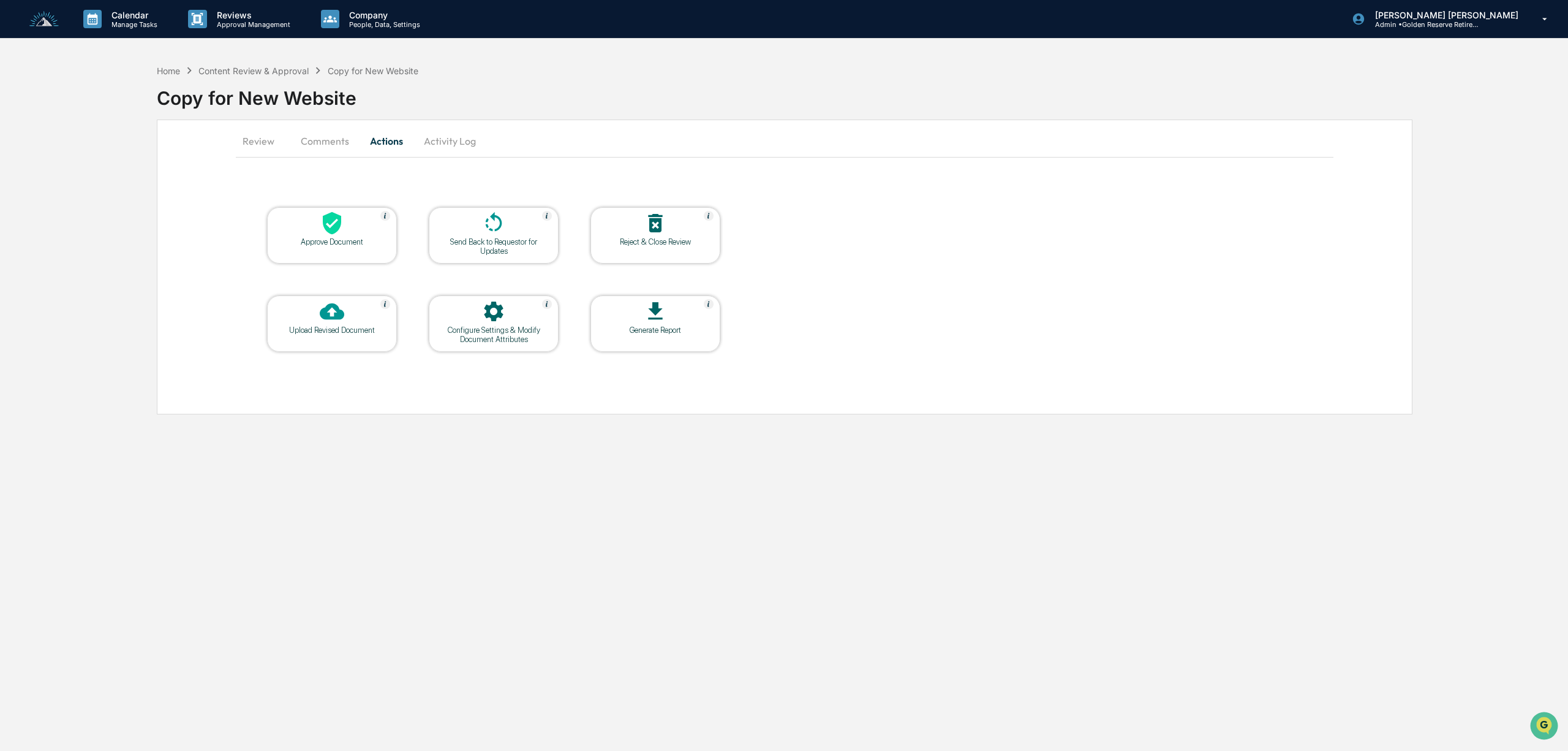
click at [324, 233] on icon at bounding box center [332, 223] width 25 height 25
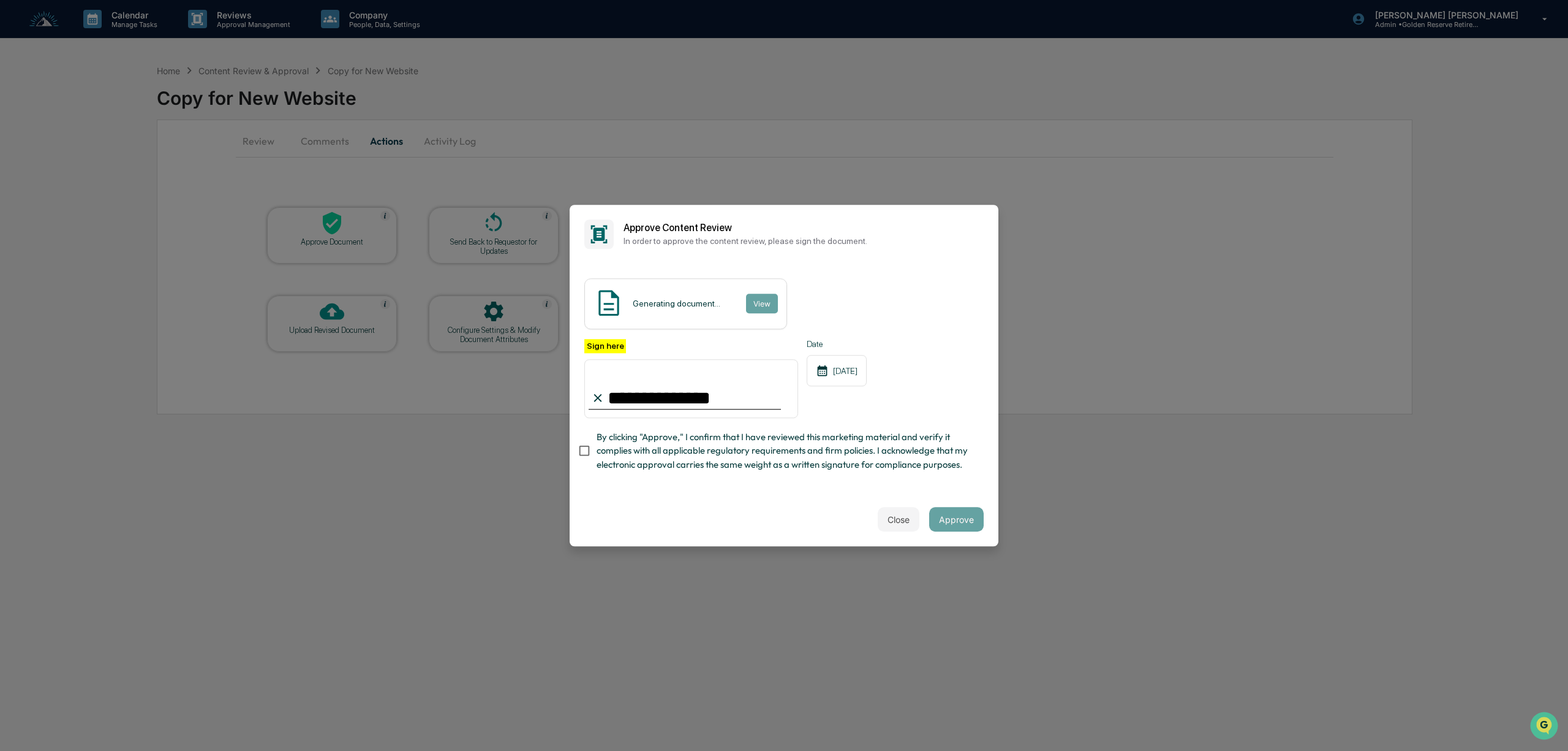
type input "**********"
click at [864, 372] on div "09/29/2025" at bounding box center [837, 370] width 60 height 31
click at [942, 446] on span "By clicking "Approve," I confirm that I have reviewed this marketing material a…" at bounding box center [785, 451] width 377 height 41
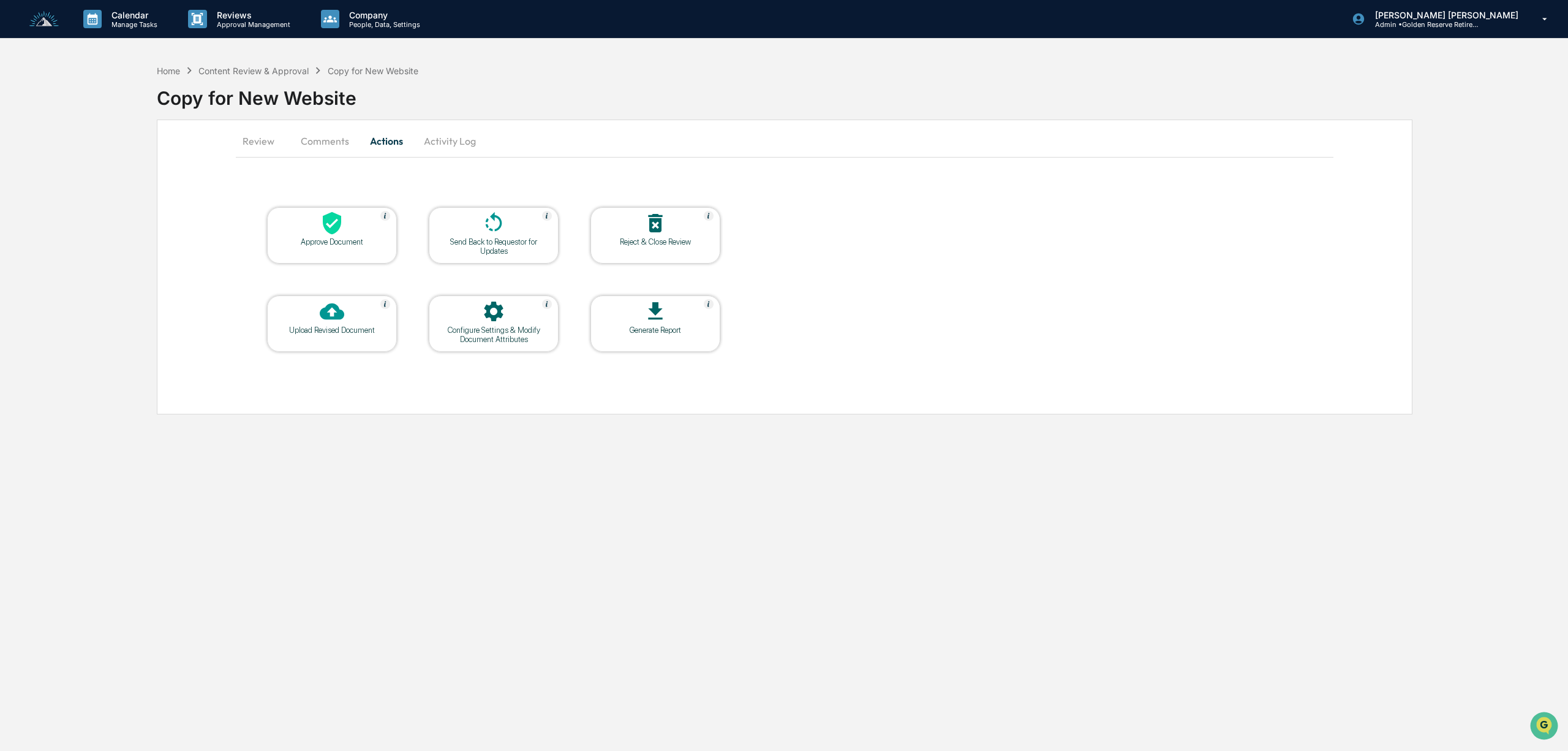
click at [349, 221] on div at bounding box center [331, 224] width 122 height 27
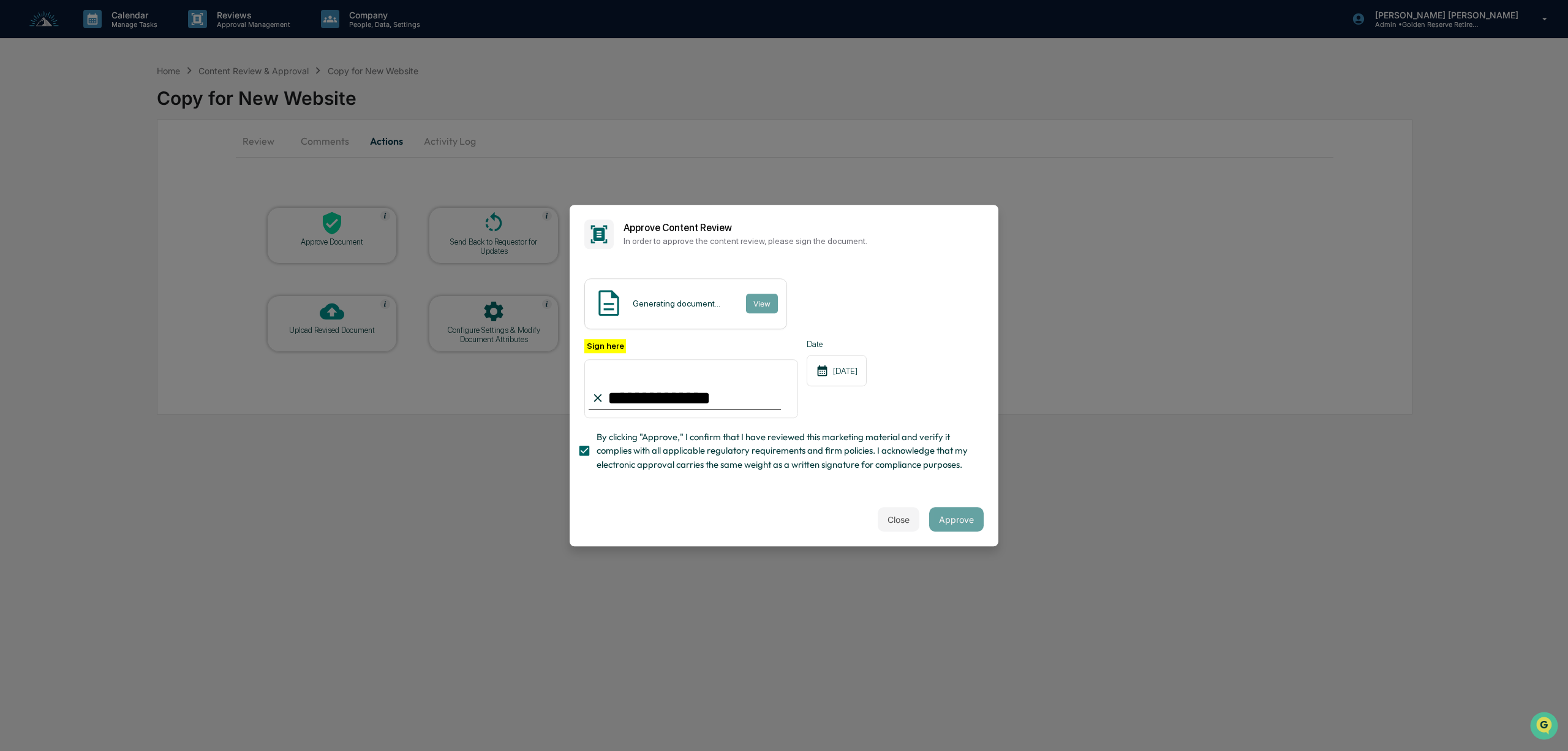
drag, startPoint x: 877, startPoint y: 591, endPoint x: 865, endPoint y: 586, distance: 13.0
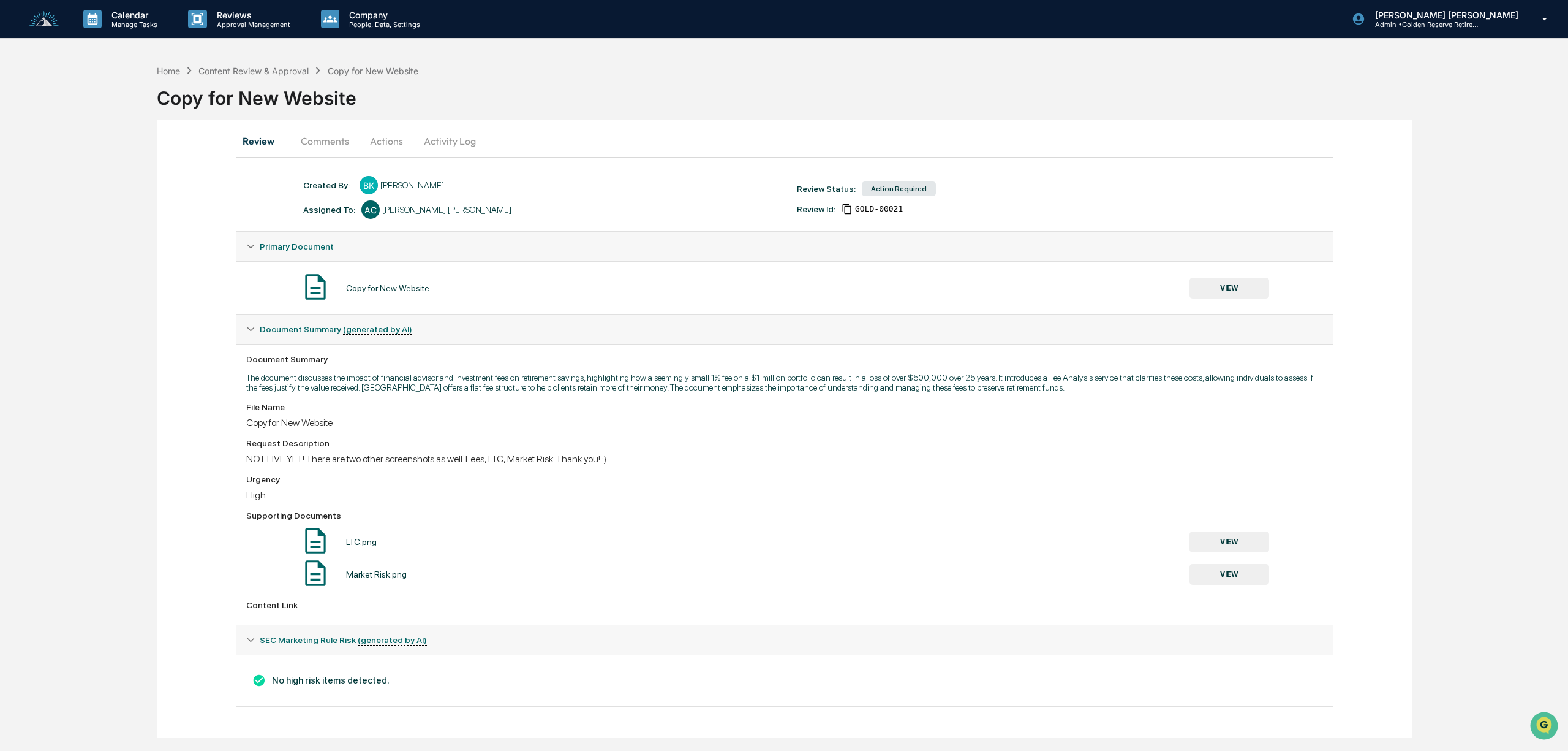
click at [1235, 292] on button "VIEW" at bounding box center [1229, 288] width 80 height 21
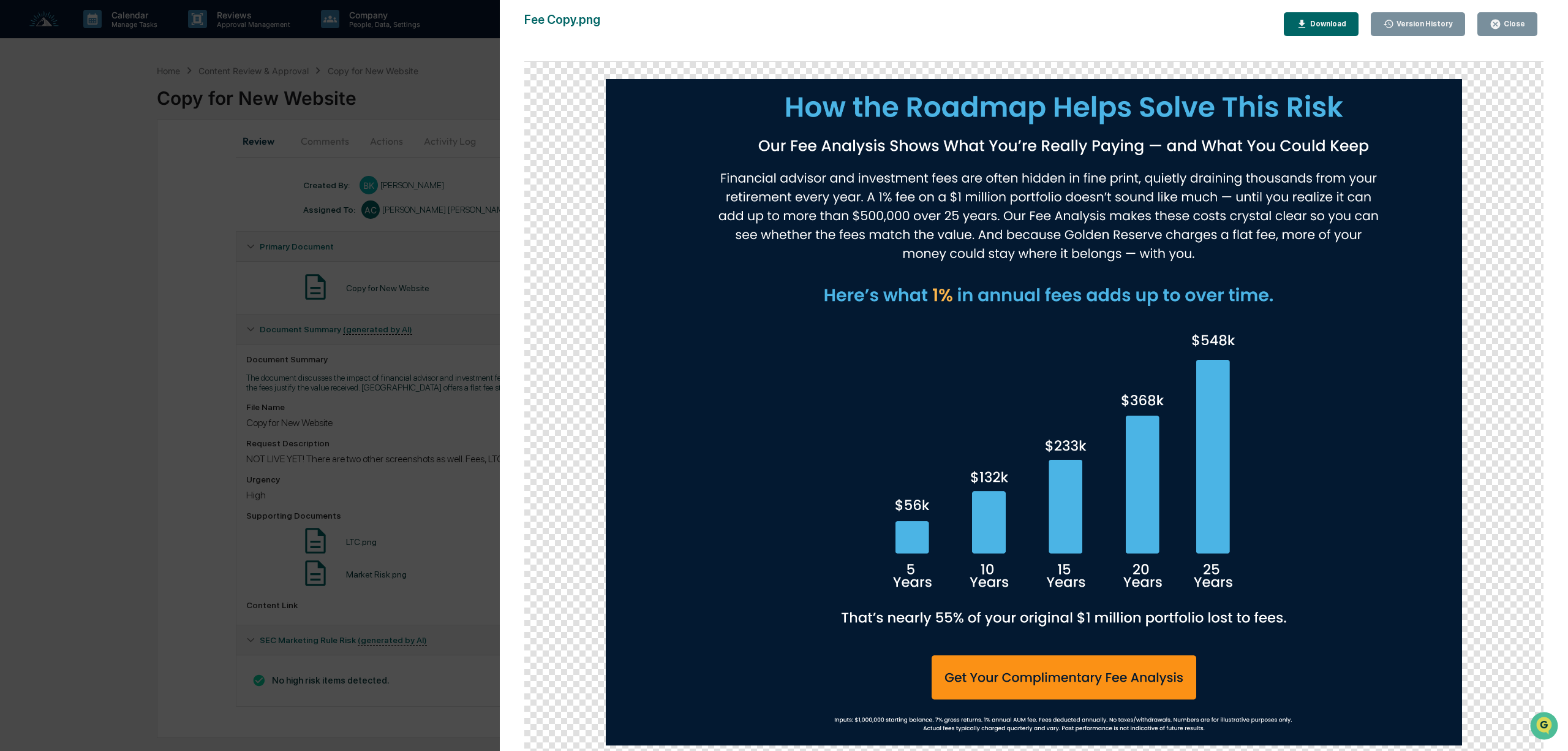
click at [1513, 20] on div "Close" at bounding box center [1513, 24] width 24 height 9
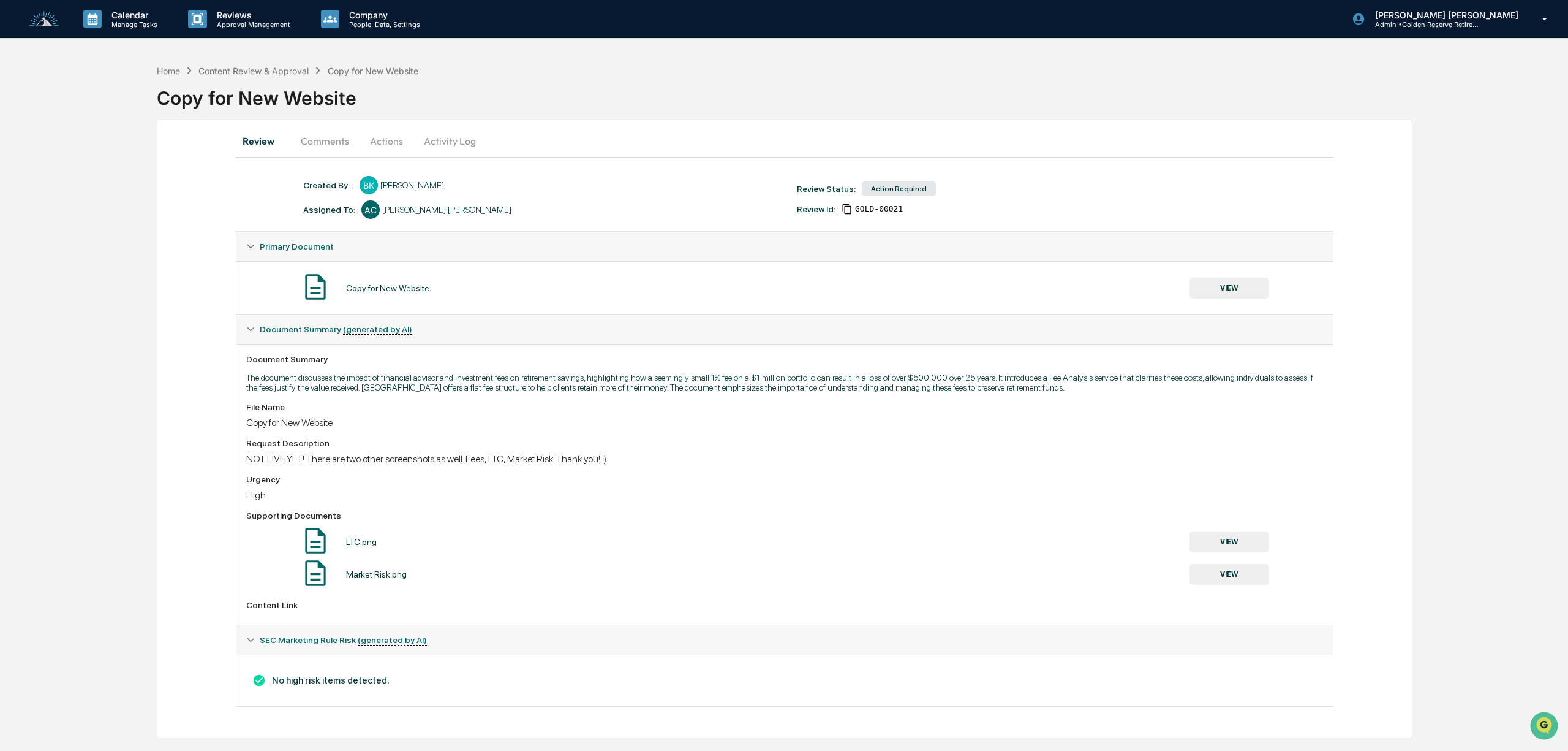
click at [384, 140] on button "Actions" at bounding box center [387, 141] width 55 height 29
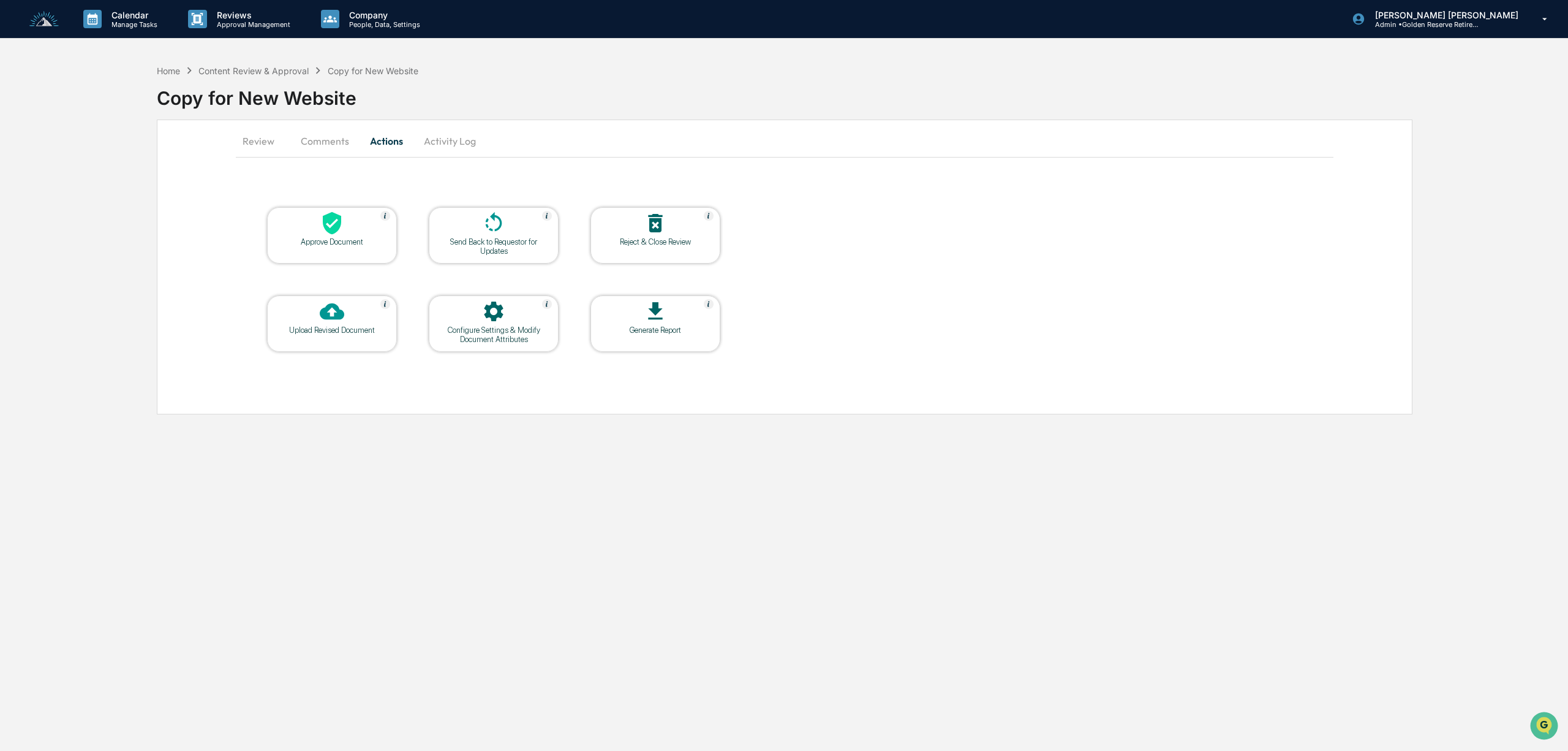
click at [341, 237] on div "Approve Document" at bounding box center [331, 241] width 110 height 9
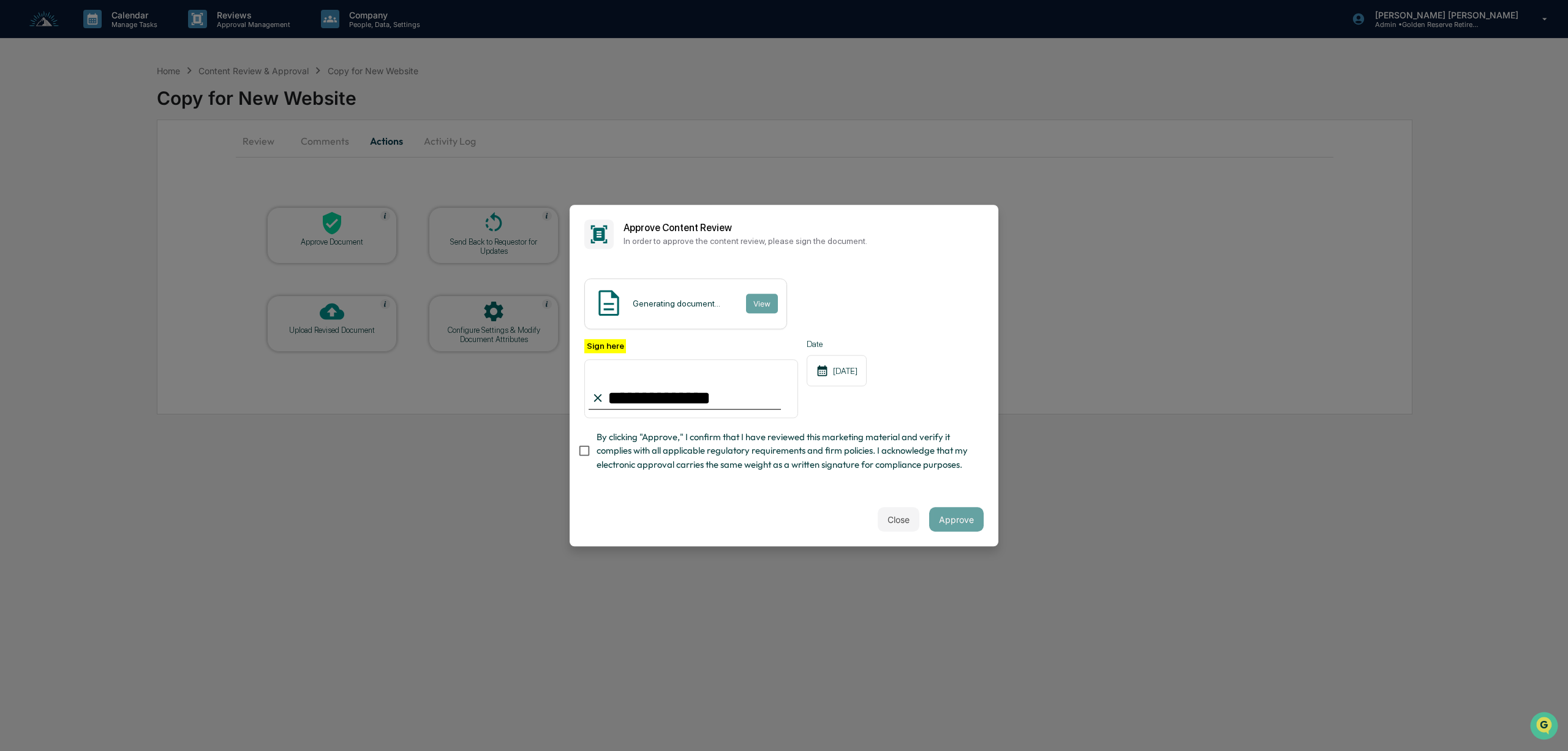
type input "**********"
drag, startPoint x: 1072, startPoint y: 462, endPoint x: 1054, endPoint y: 461, distance: 18.0
